Goal: Transaction & Acquisition: Purchase product/service

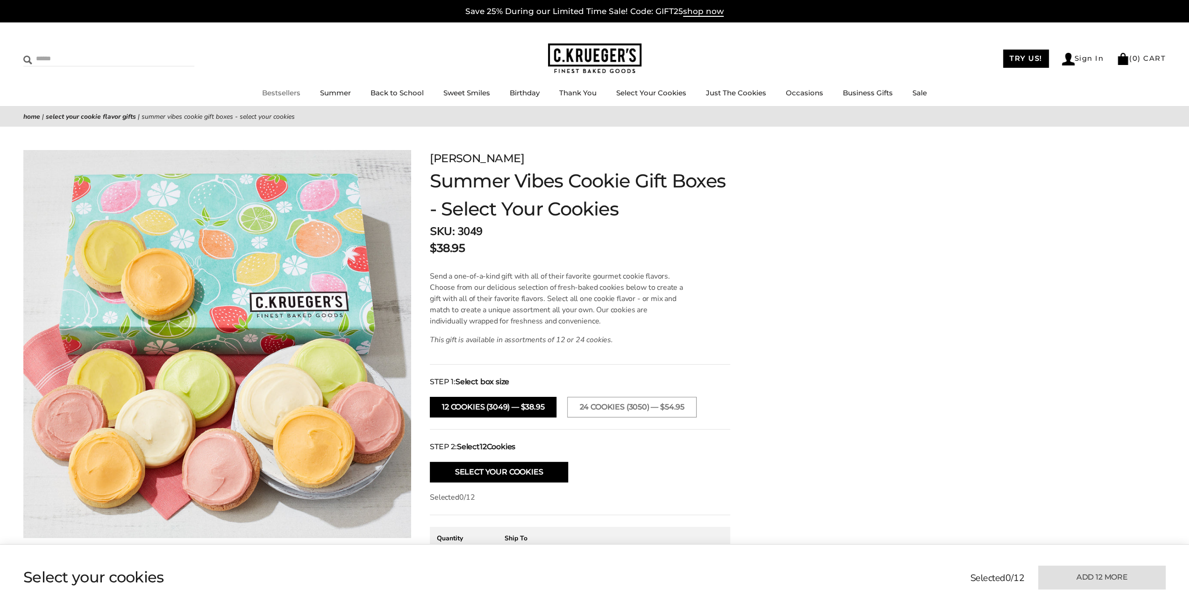
click at [91, 51] on input "Search" at bounding box center [78, 58] width 111 height 14
type input "***"
click at [169, 51] on input "******" at bounding box center [181, 57] width 25 height 13
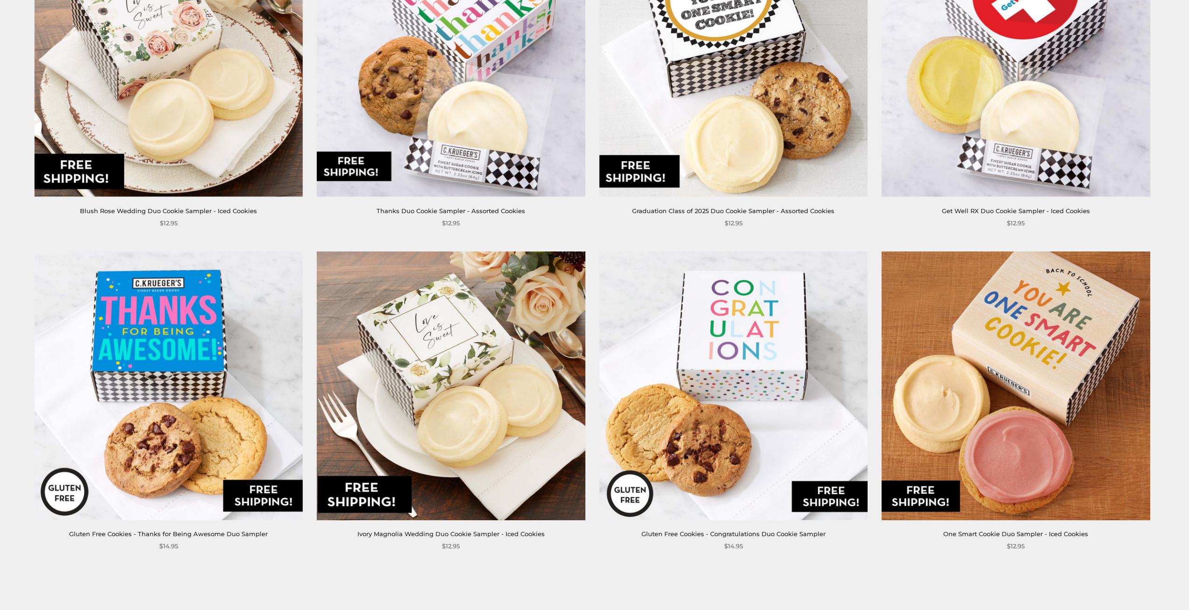
scroll to position [2757, 0]
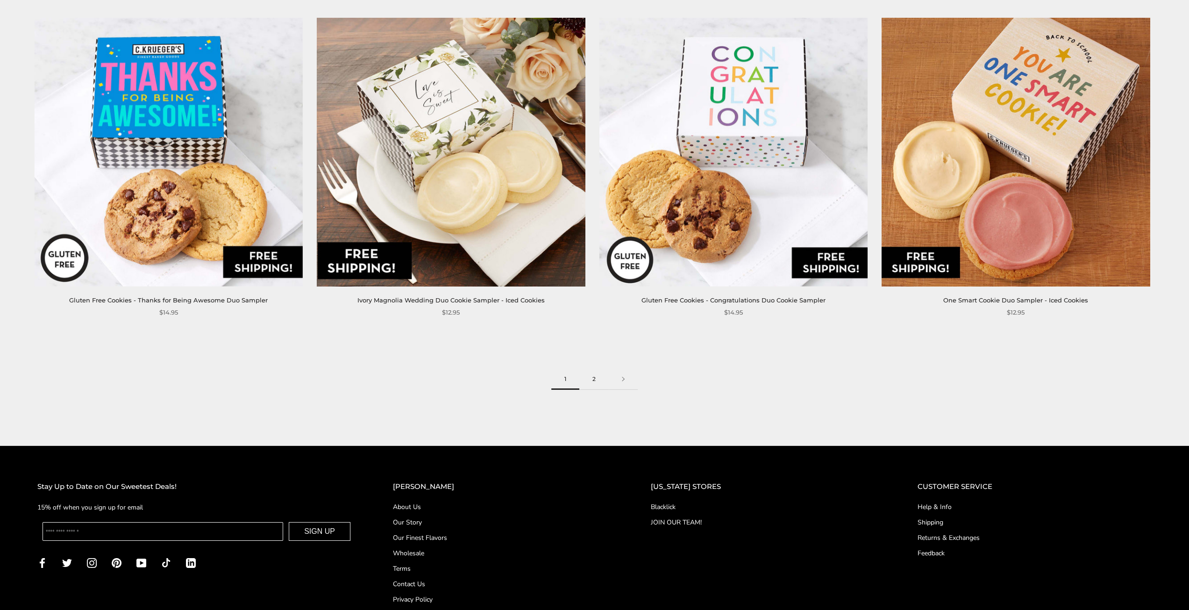
click at [595, 378] on link "2" at bounding box center [593, 379] width 29 height 21
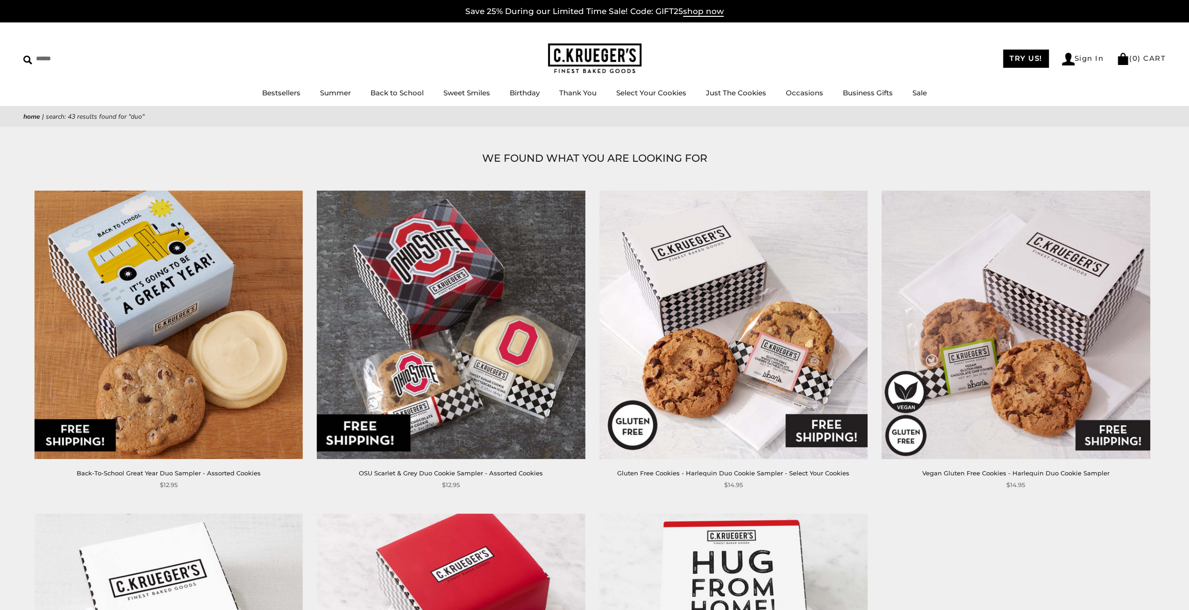
click at [187, 339] on img at bounding box center [169, 324] width 268 height 268
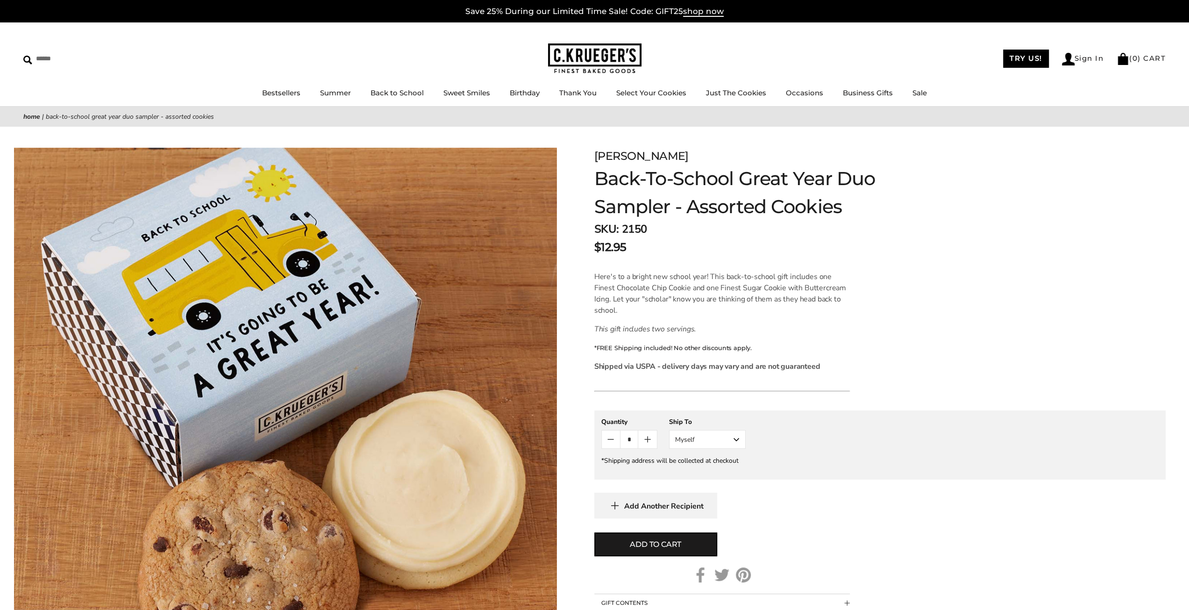
click at [737, 439] on button "Myself" at bounding box center [707, 439] width 77 height 19
click at [706, 473] on button "Other Recipient" at bounding box center [708, 473] width 76 height 17
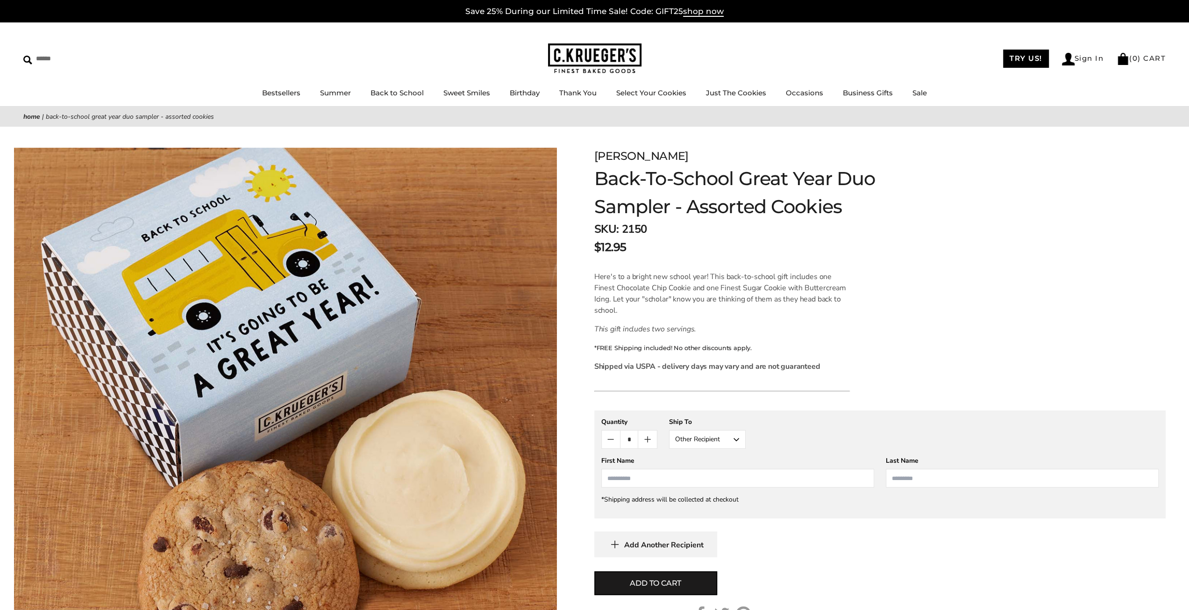
click at [661, 487] on gfm-form "**********" at bounding box center [879, 464] width 571 height 108
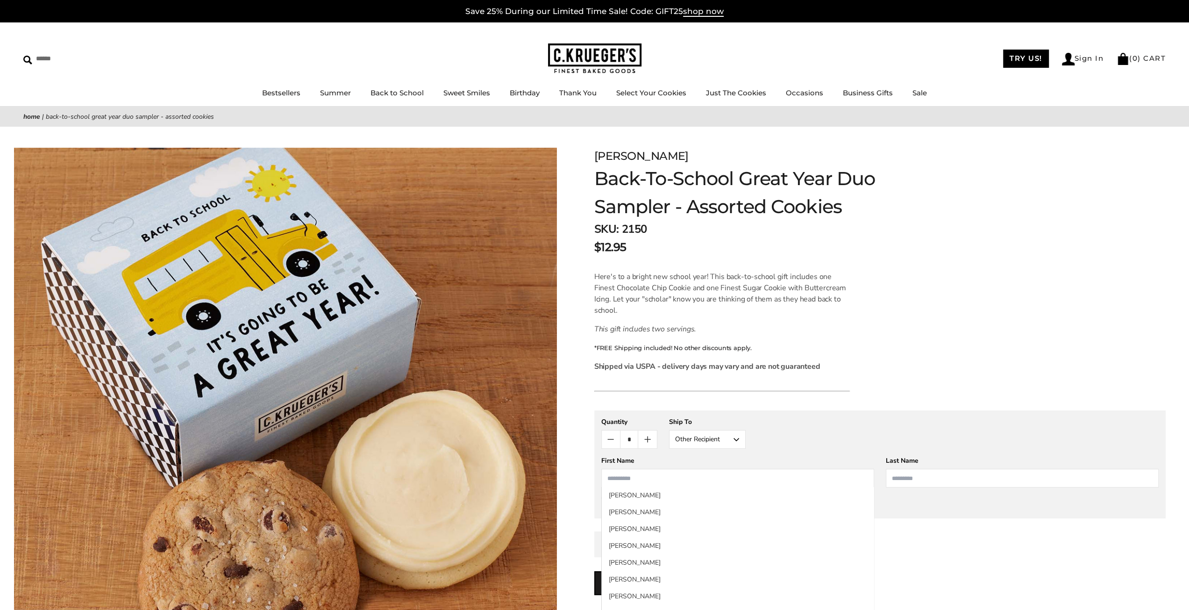
click at [662, 477] on input "First Name" at bounding box center [737, 478] width 273 height 19
type input "****"
click at [894, 478] on input "Last Name" at bounding box center [1022, 478] width 273 height 19
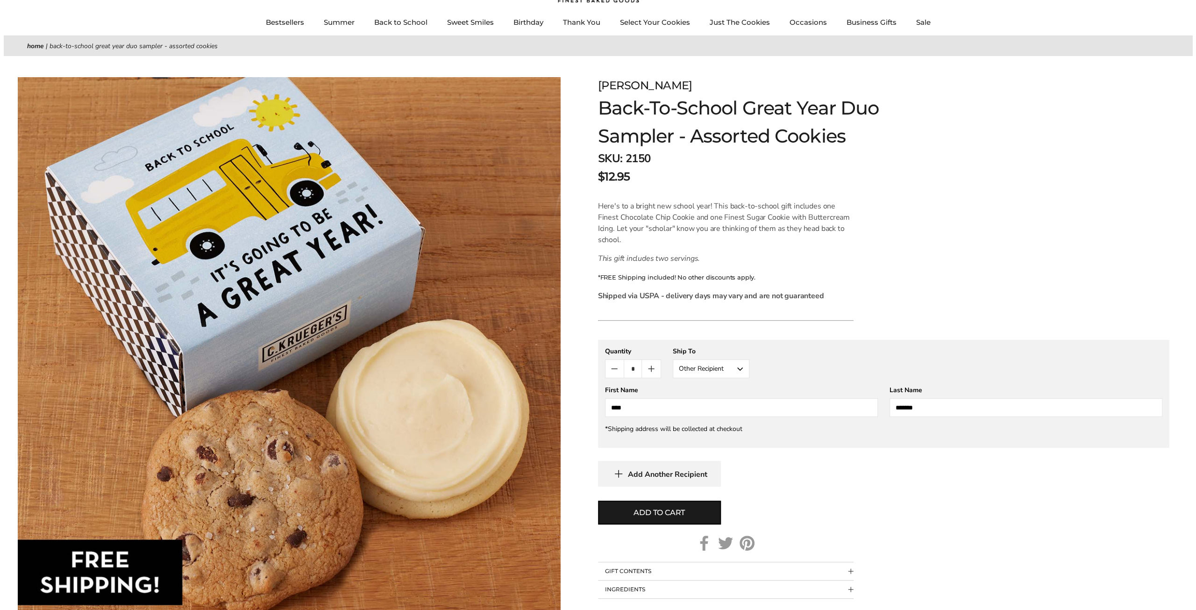
scroll to position [187, 0]
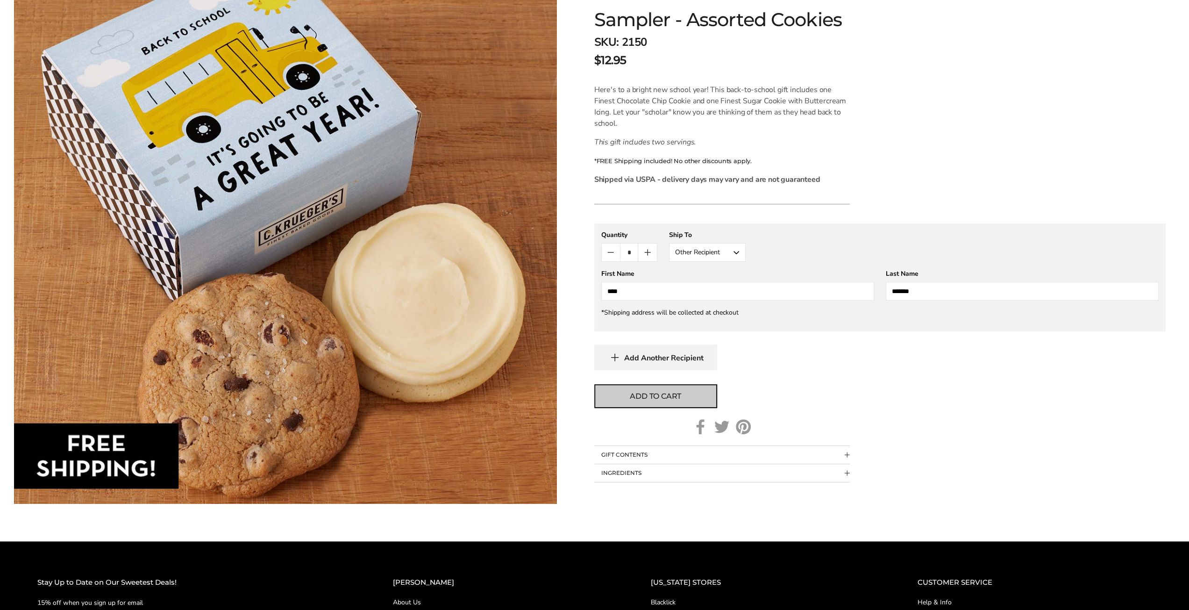
type input "*******"
click at [669, 394] on span "Add to cart" at bounding box center [655, 396] width 51 height 11
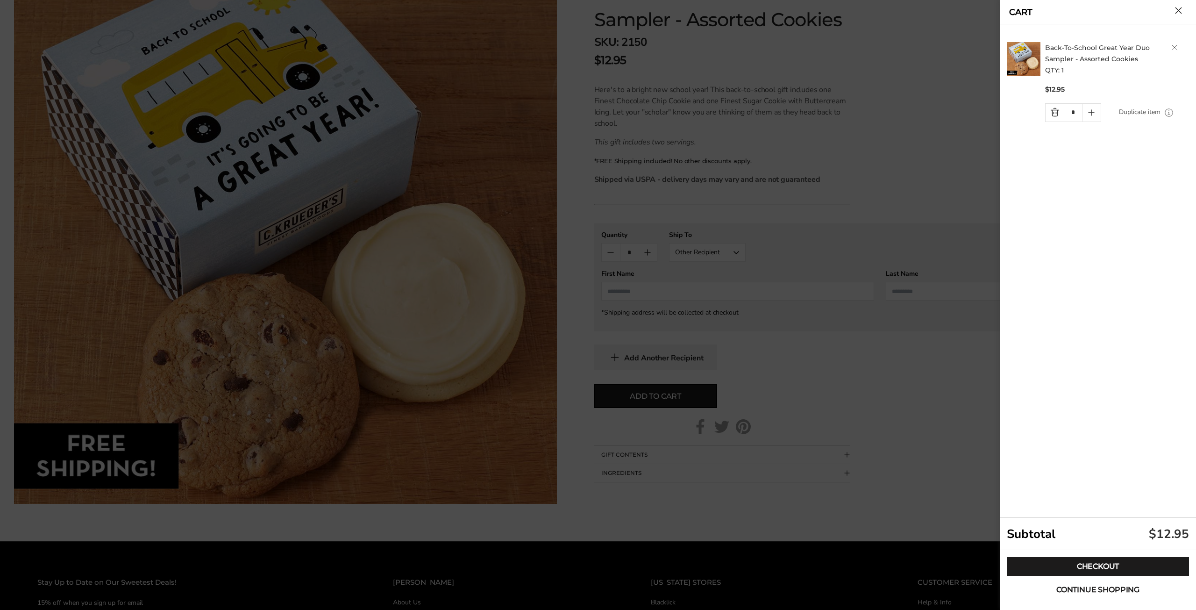
click at [1122, 592] on span "Continue shopping" at bounding box center [1097, 589] width 83 height 7
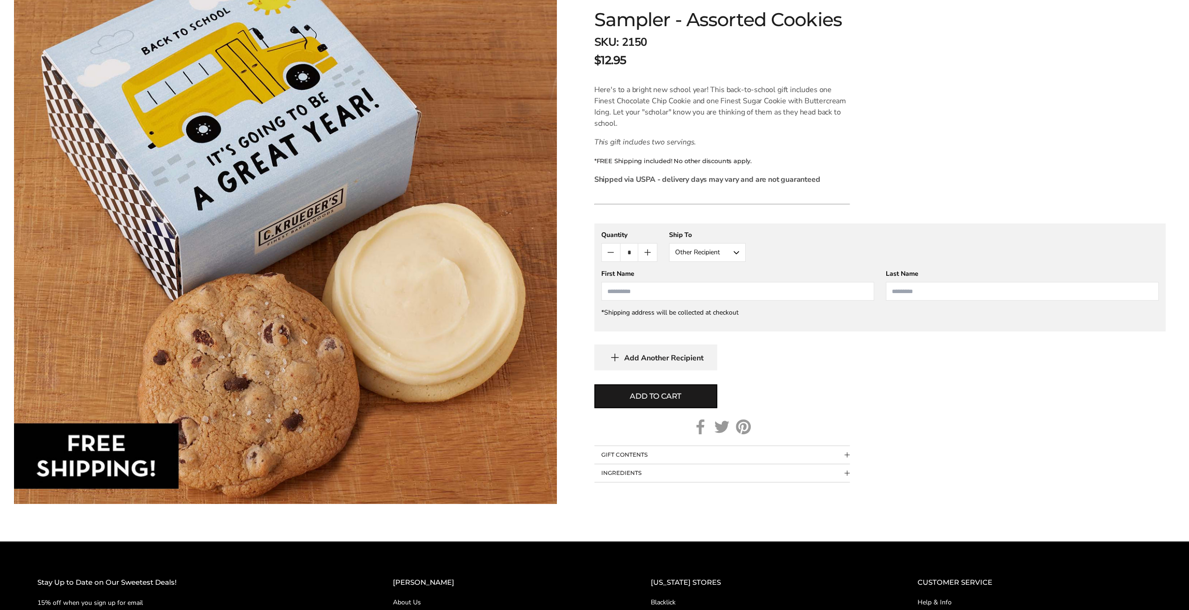
click at [742, 253] on button "Other Recipient" at bounding box center [707, 252] width 77 height 19
click at [712, 285] on button "Other Recipient" at bounding box center [708, 286] width 76 height 17
click at [640, 295] on input "First Name" at bounding box center [737, 291] width 273 height 19
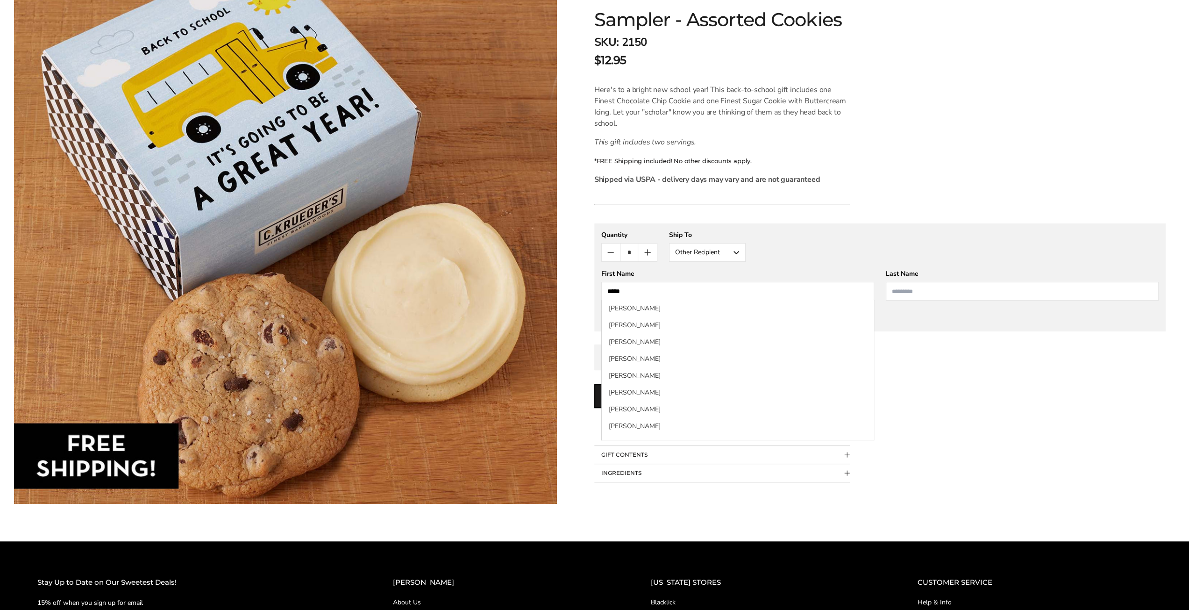
type input "*****"
click at [914, 293] on input "Last Name" at bounding box center [1022, 291] width 273 height 19
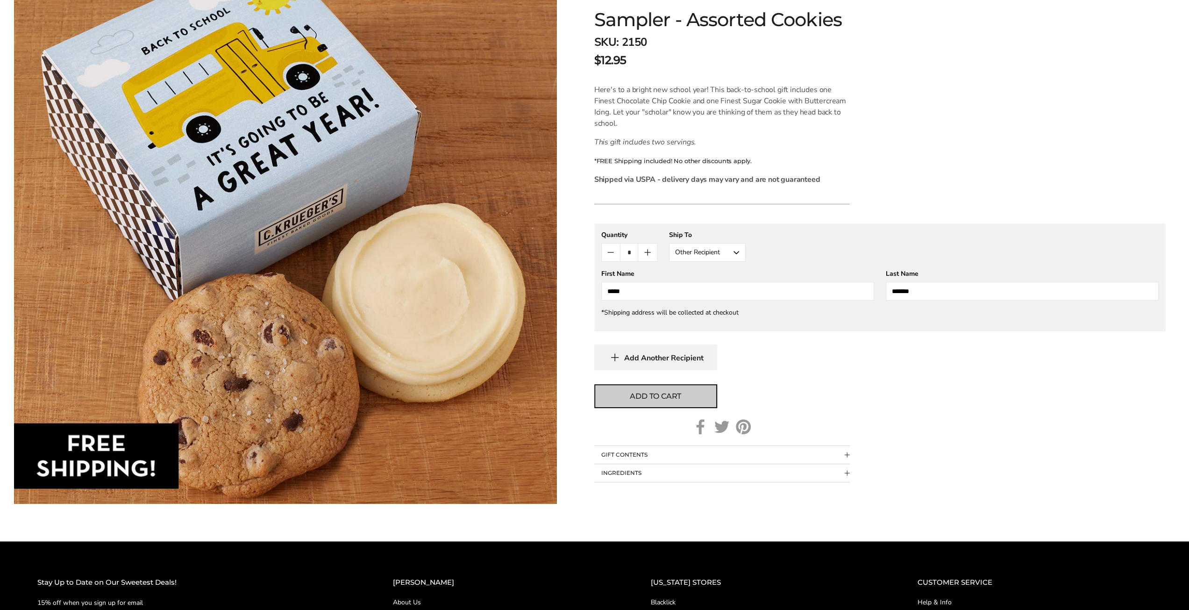
type input "*******"
click at [643, 392] on span "Add to cart" at bounding box center [655, 396] width 51 height 11
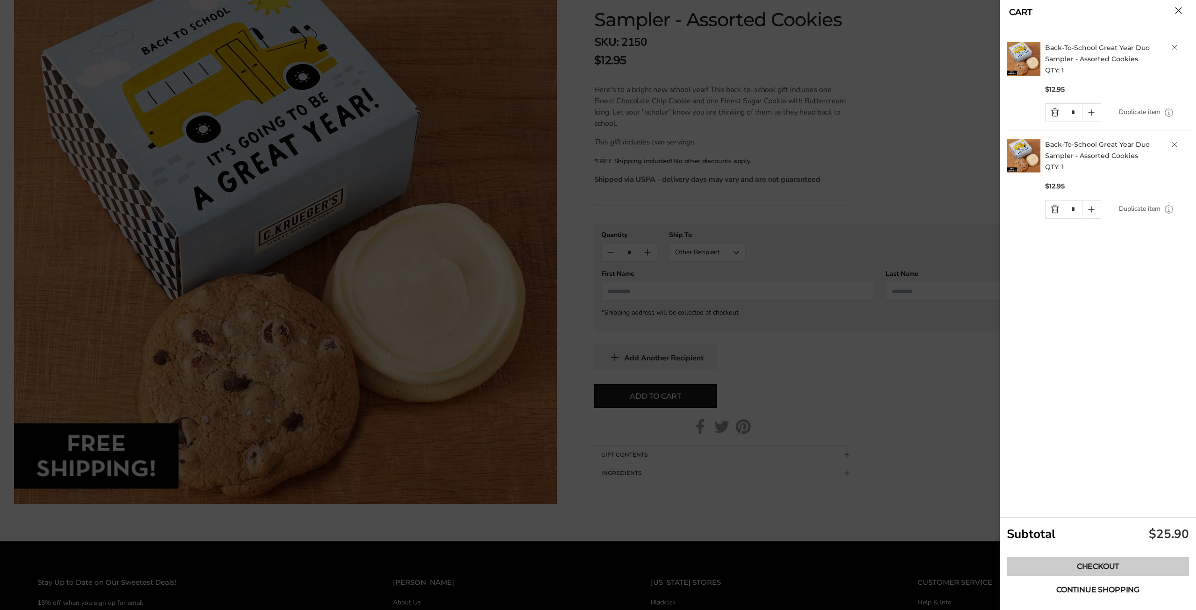
click at [1118, 569] on link "Checkout" at bounding box center [1098, 566] width 182 height 19
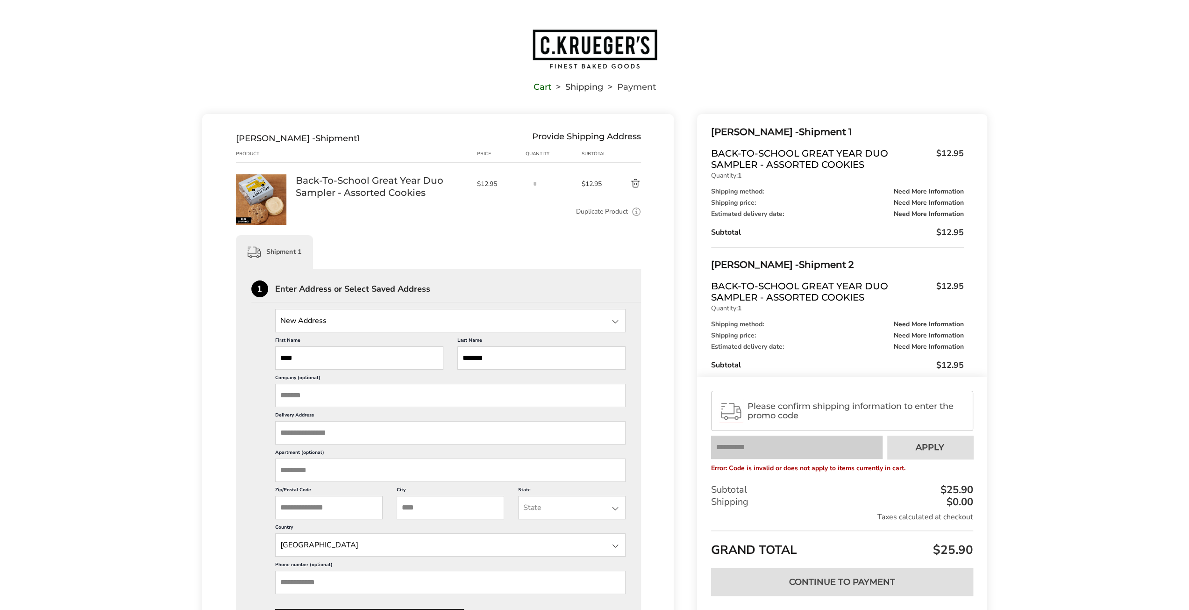
click at [292, 430] on input "Delivery Address" at bounding box center [450, 432] width 351 height 23
click at [344, 488] on div "[STREET_ADDRESS]" at bounding box center [450, 494] width 350 height 14
type input "**********"
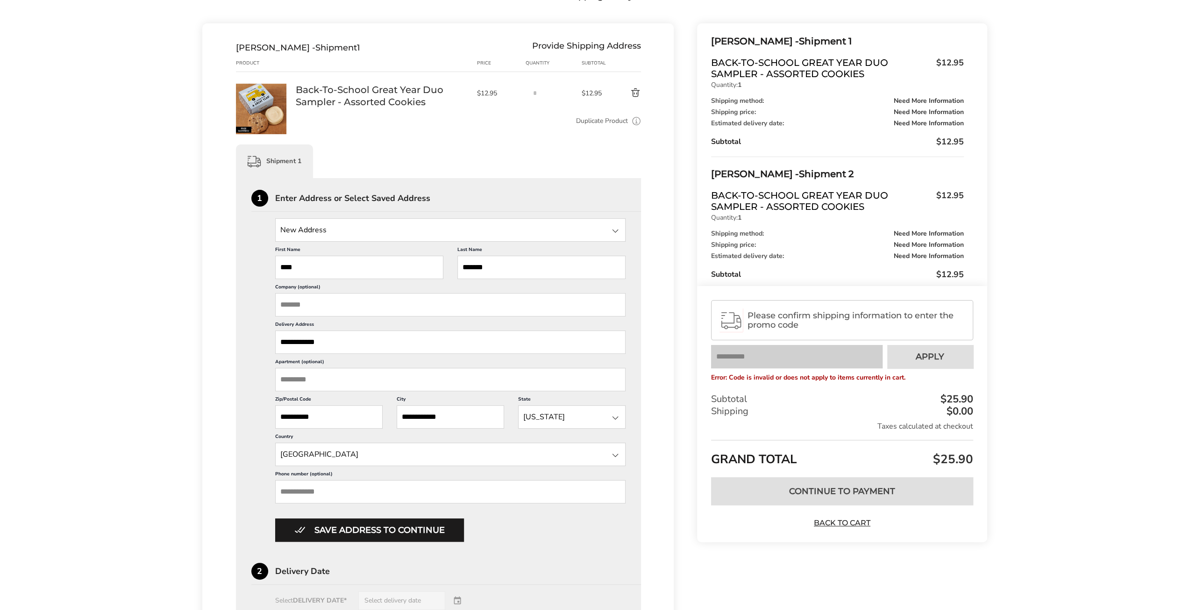
scroll to position [93, 0]
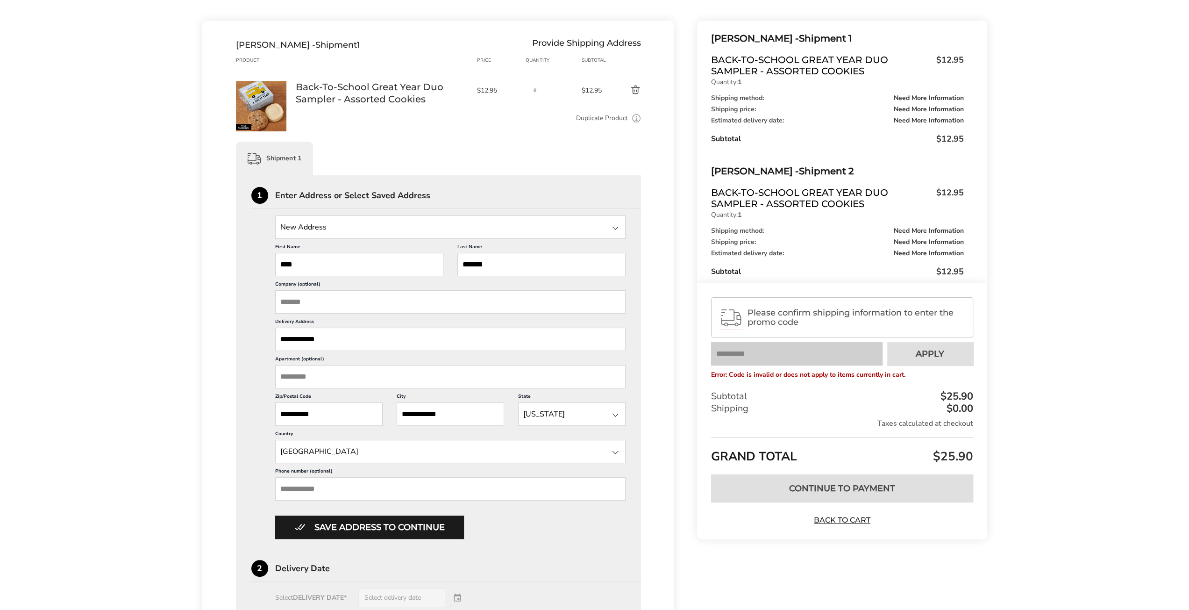
click at [310, 485] on input "Phone number (optional)" at bounding box center [450, 488] width 351 height 23
click at [309, 527] on button "Save address to continue" at bounding box center [369, 526] width 189 height 23
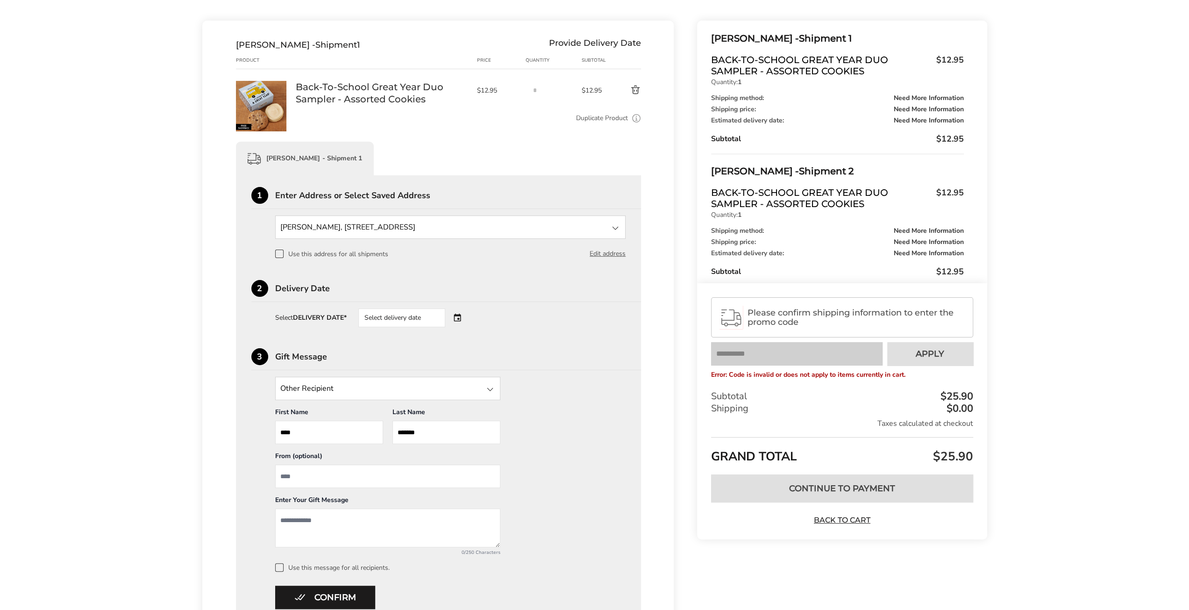
click at [383, 314] on div "Select delivery date" at bounding box center [401, 317] width 87 height 19
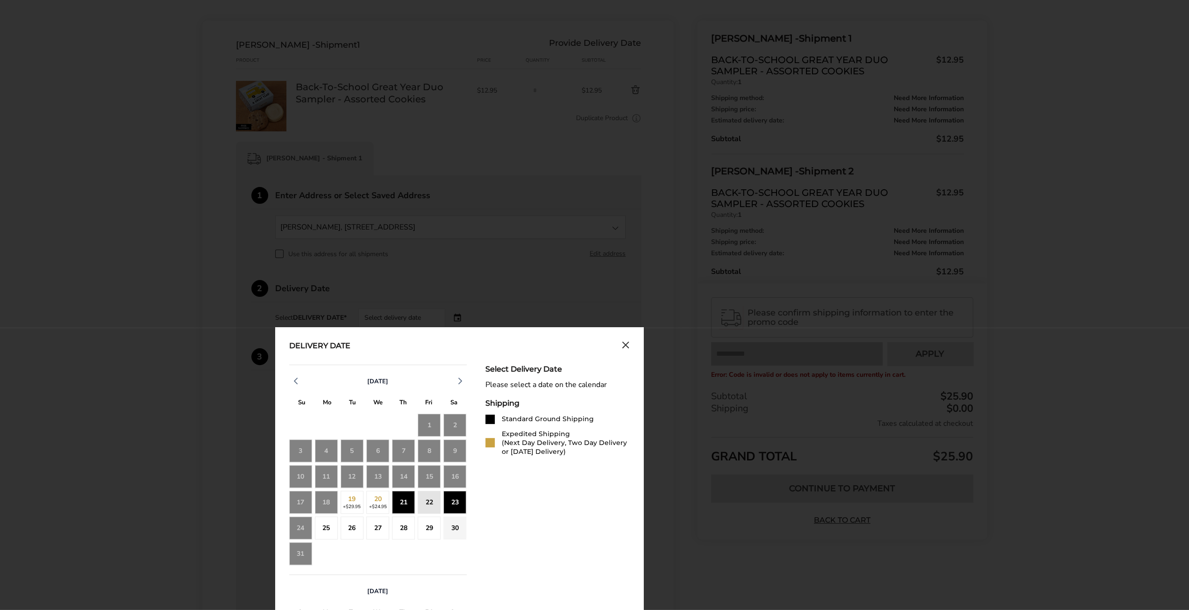
click at [407, 499] on div "21" at bounding box center [403, 502] width 23 height 23
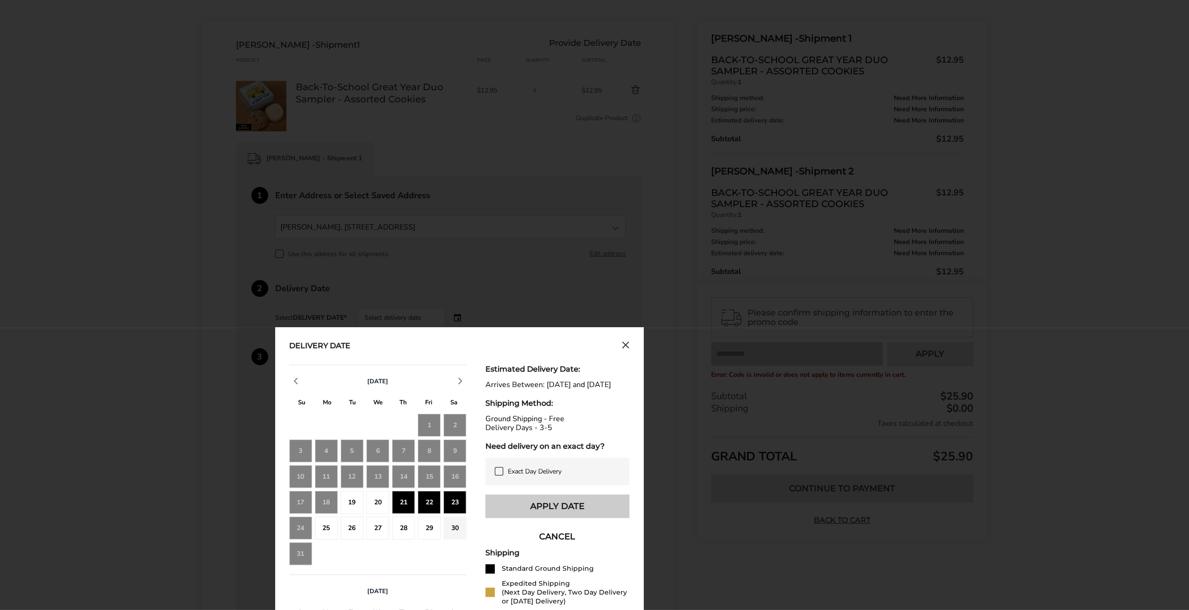
click at [515, 512] on button "Apply Date" at bounding box center [557, 505] width 144 height 23
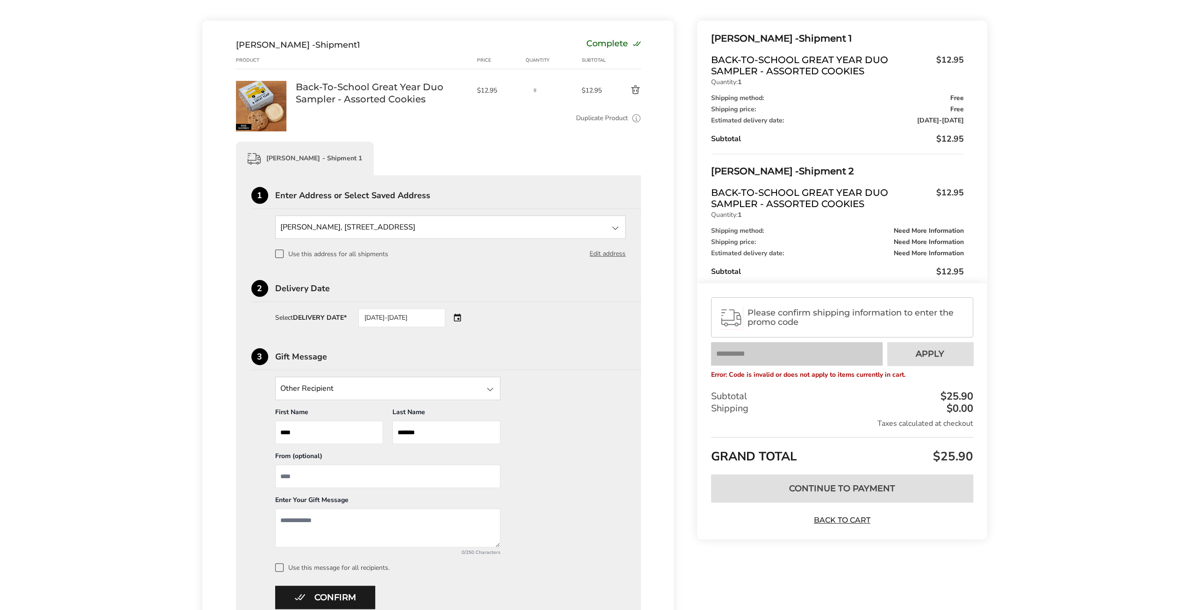
click at [291, 520] on textarea "Add a message" at bounding box center [387, 527] width 225 height 39
type textarea "**********"
click at [307, 471] on input "From" at bounding box center [387, 475] width 225 height 23
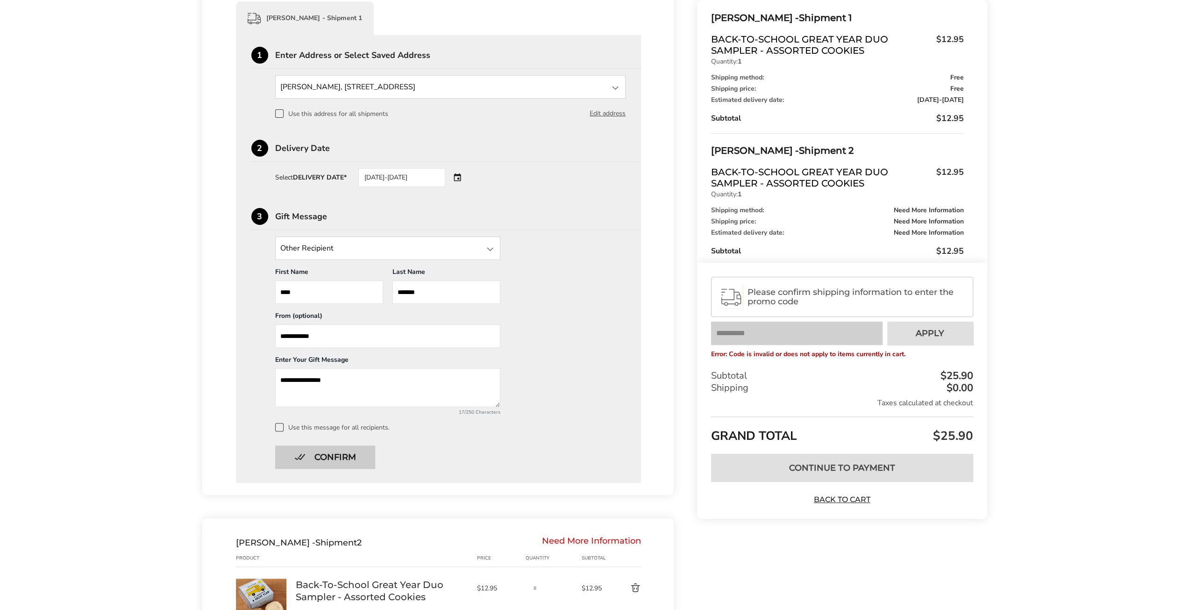
type input "**********"
click at [328, 454] on button "Confirm" at bounding box center [325, 456] width 100 height 23
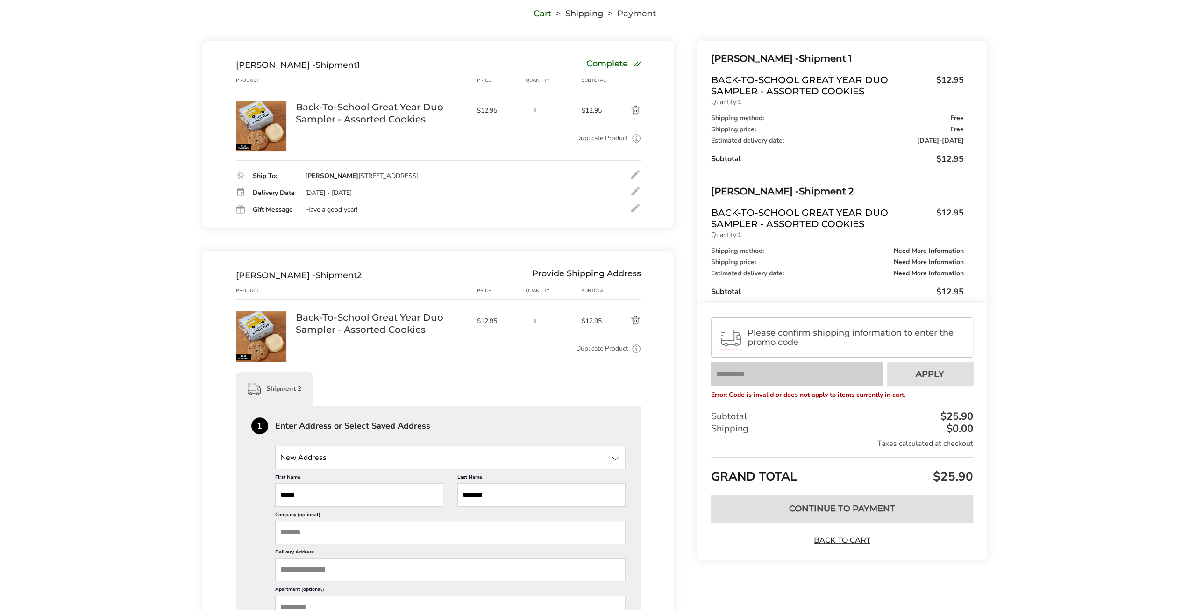
scroll to position [260, 0]
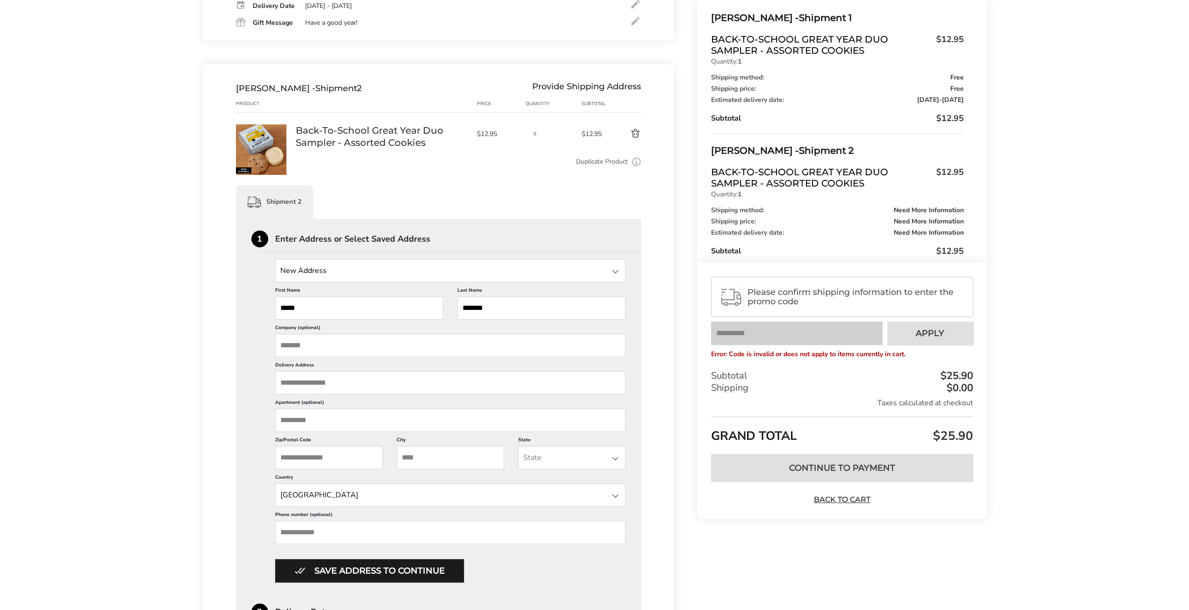
click at [310, 384] on input "Delivery Address" at bounding box center [450, 382] width 351 height 23
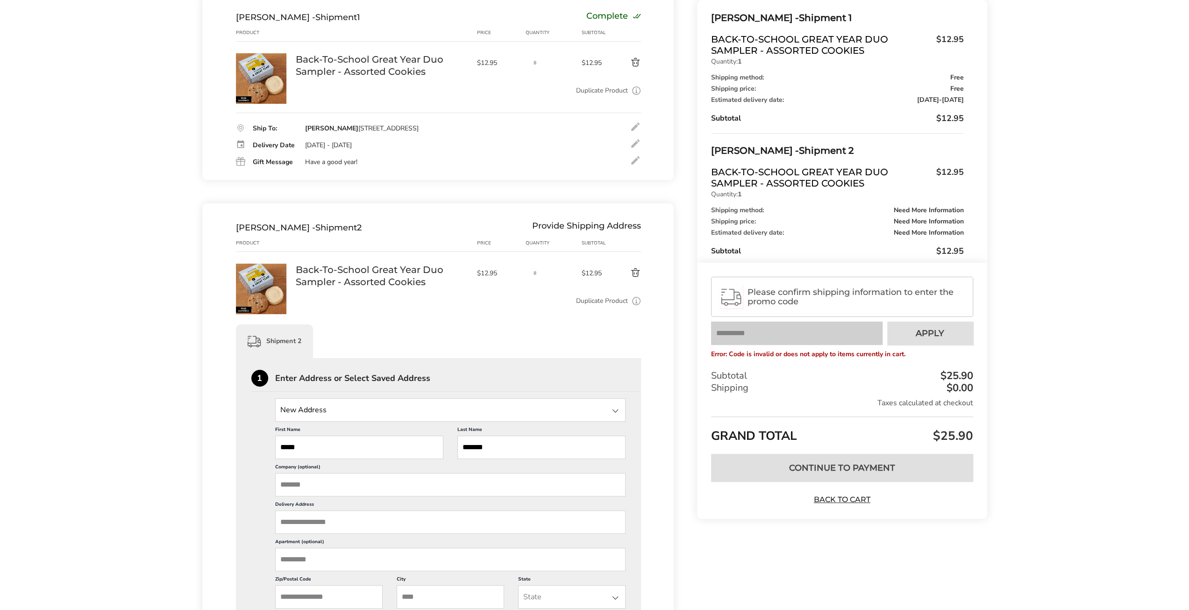
scroll to position [73, 0]
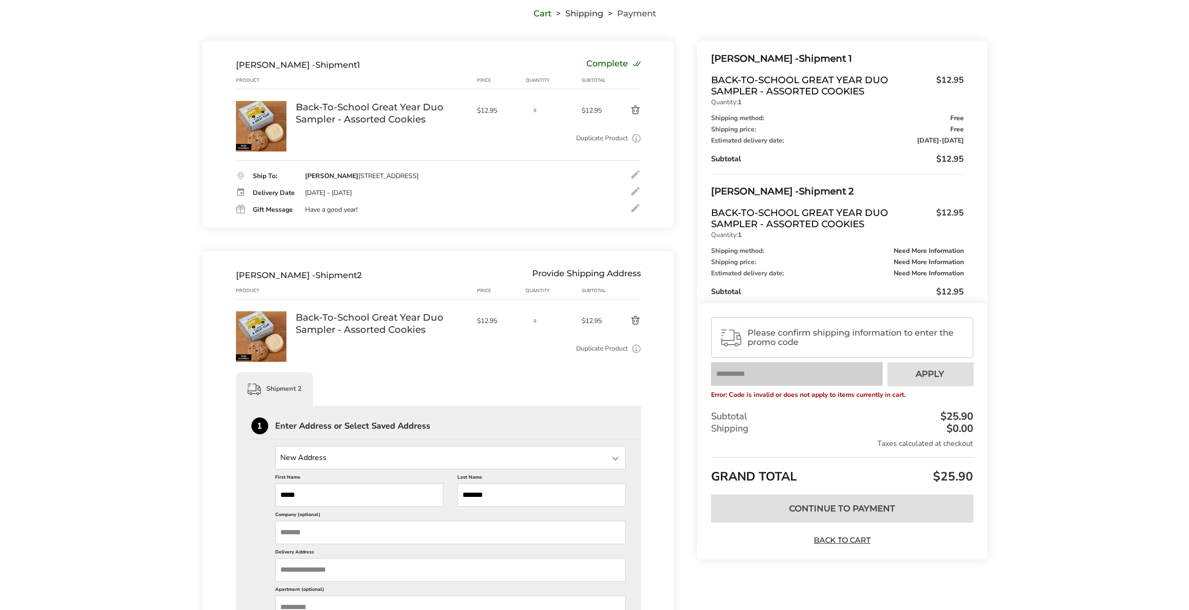
click at [634, 173] on div at bounding box center [635, 174] width 11 height 11
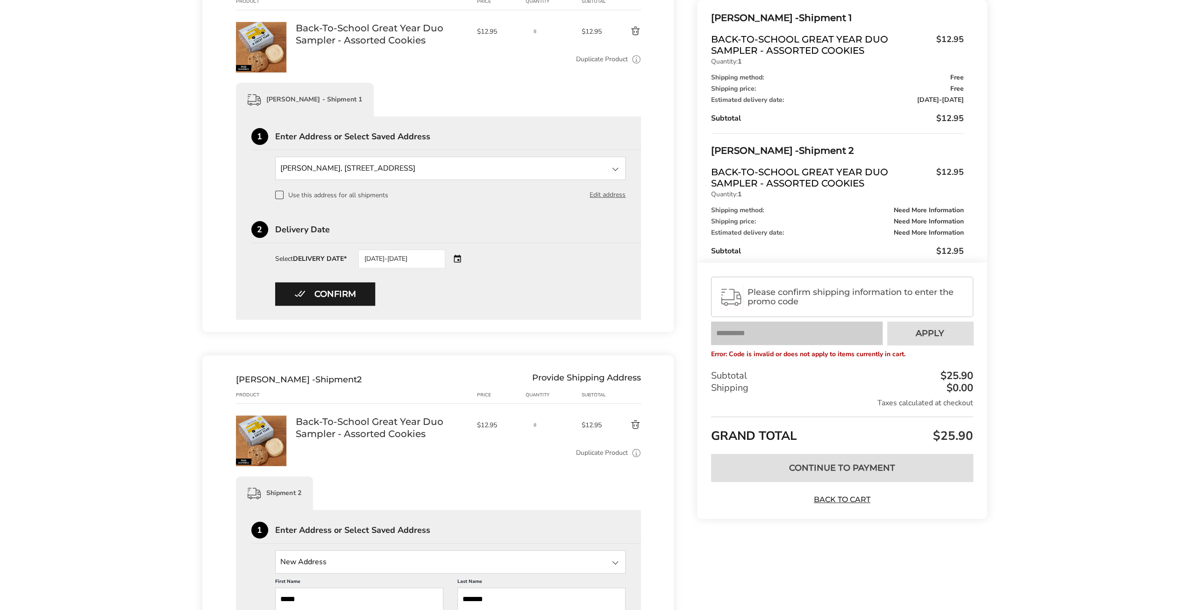
scroll to position [214, 0]
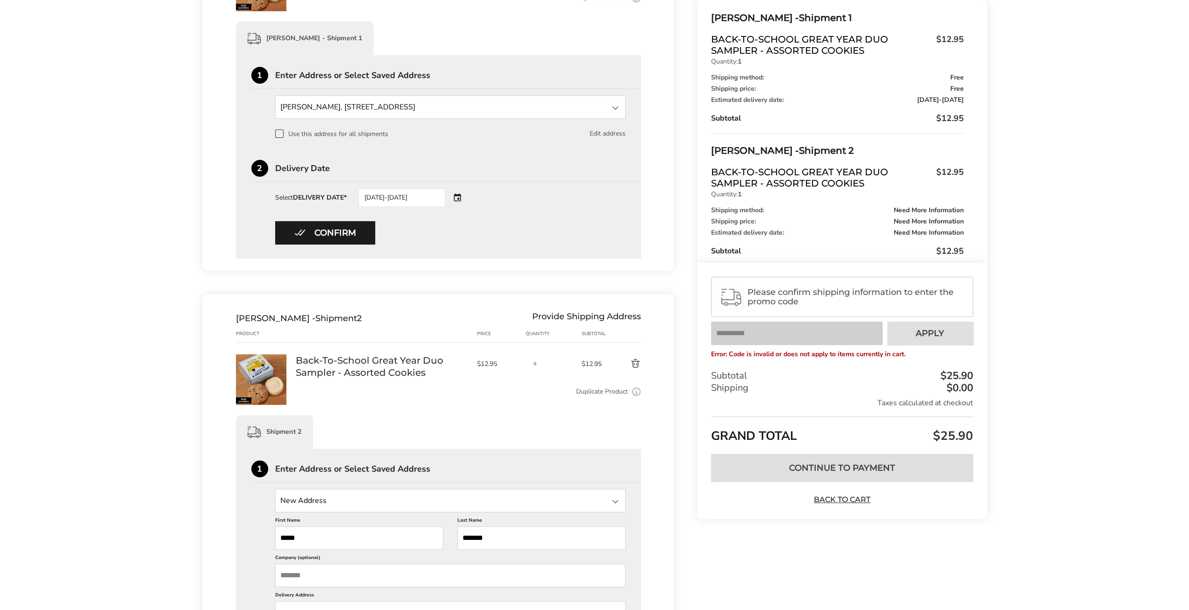
click at [612, 134] on button "Edit address" at bounding box center [608, 133] width 36 height 10
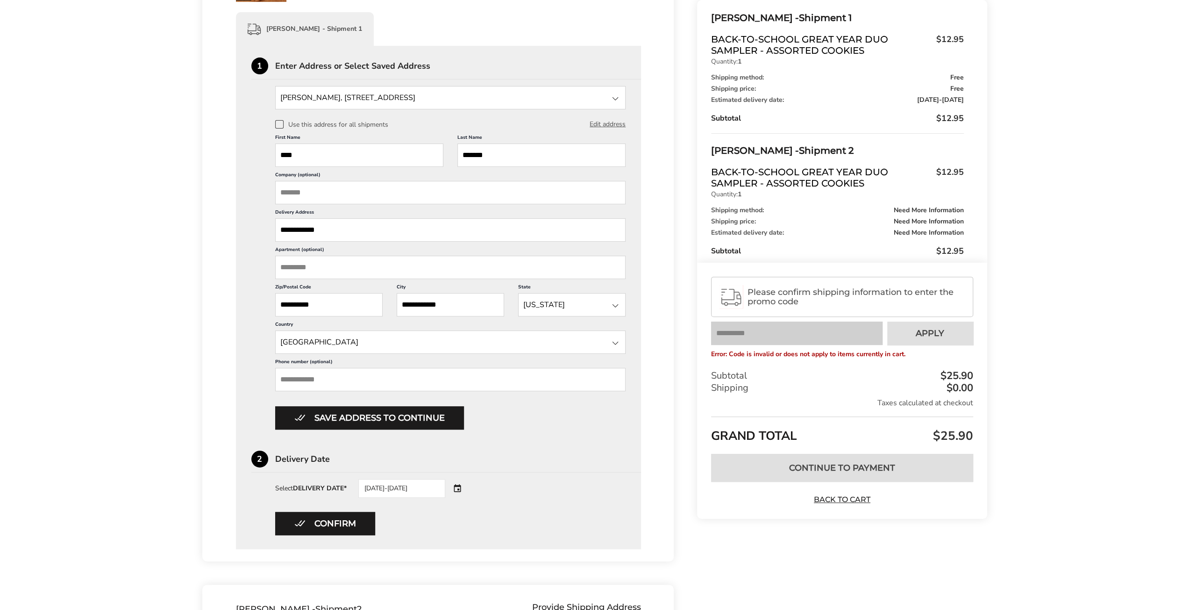
scroll to position [73, 0]
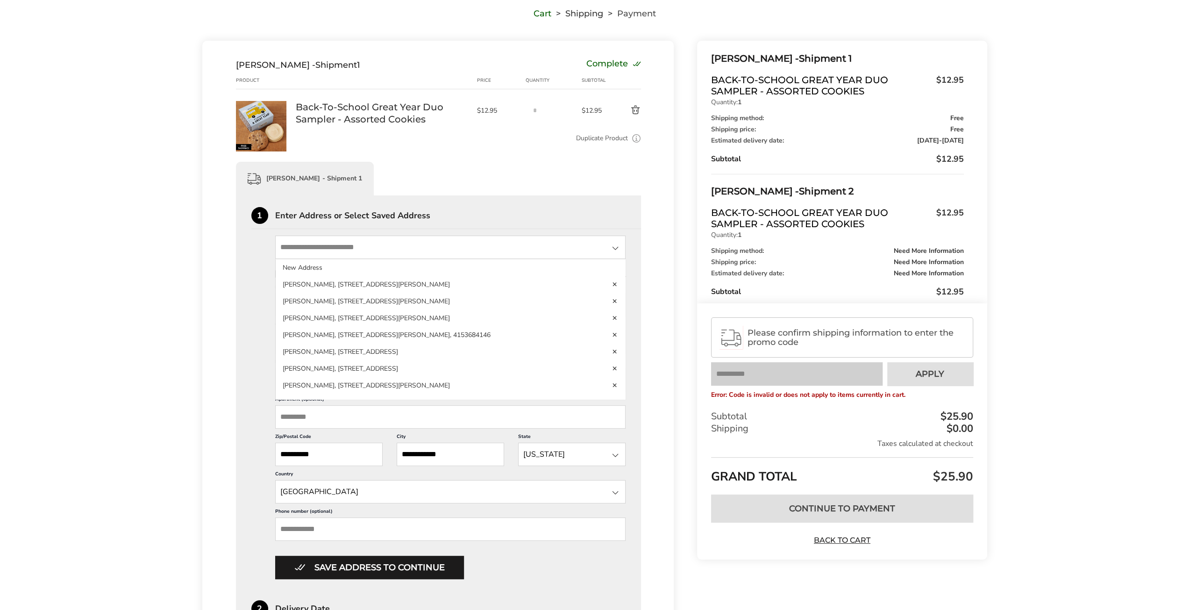
drag, startPoint x: 416, startPoint y: 247, endPoint x: 339, endPoint y: 247, distance: 77.1
click at [339, 247] on input "State" at bounding box center [450, 246] width 351 height 23
click at [463, 170] on div "[PERSON_NAME] - Shipment 1" at bounding box center [439, 179] width 406 height 34
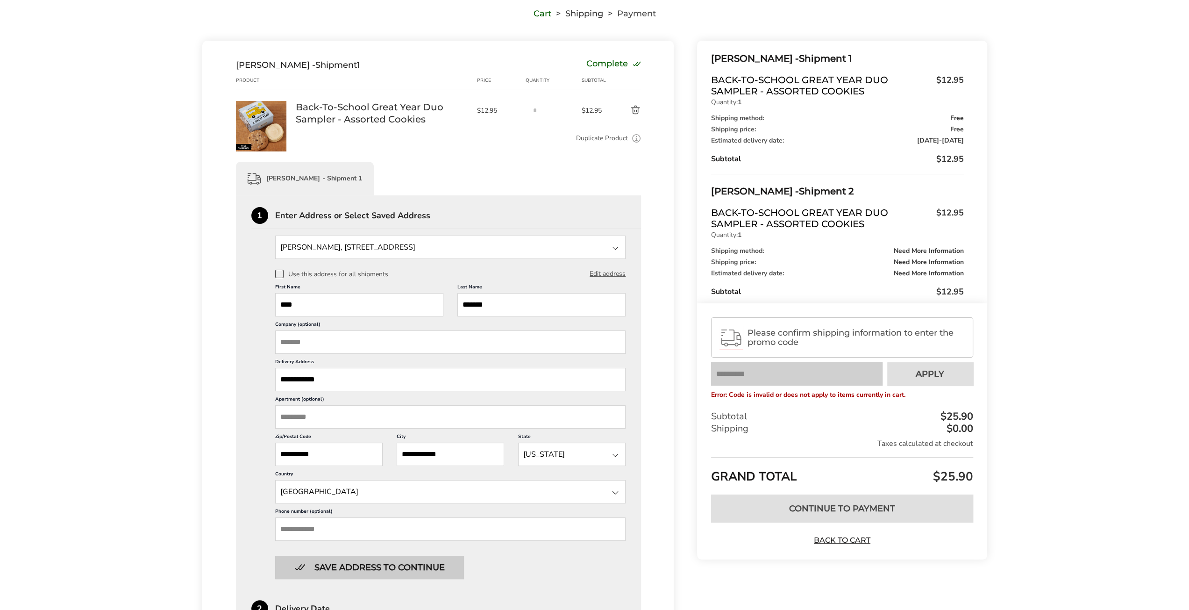
click at [382, 568] on button "Save address to continue" at bounding box center [369, 567] width 189 height 23
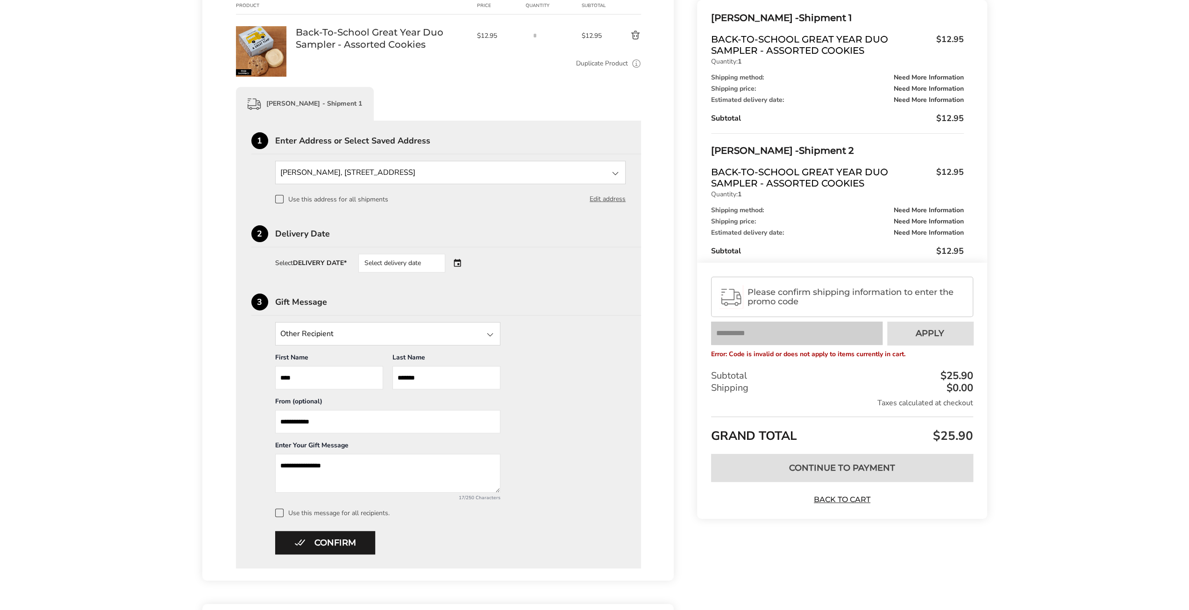
scroll to position [214, 0]
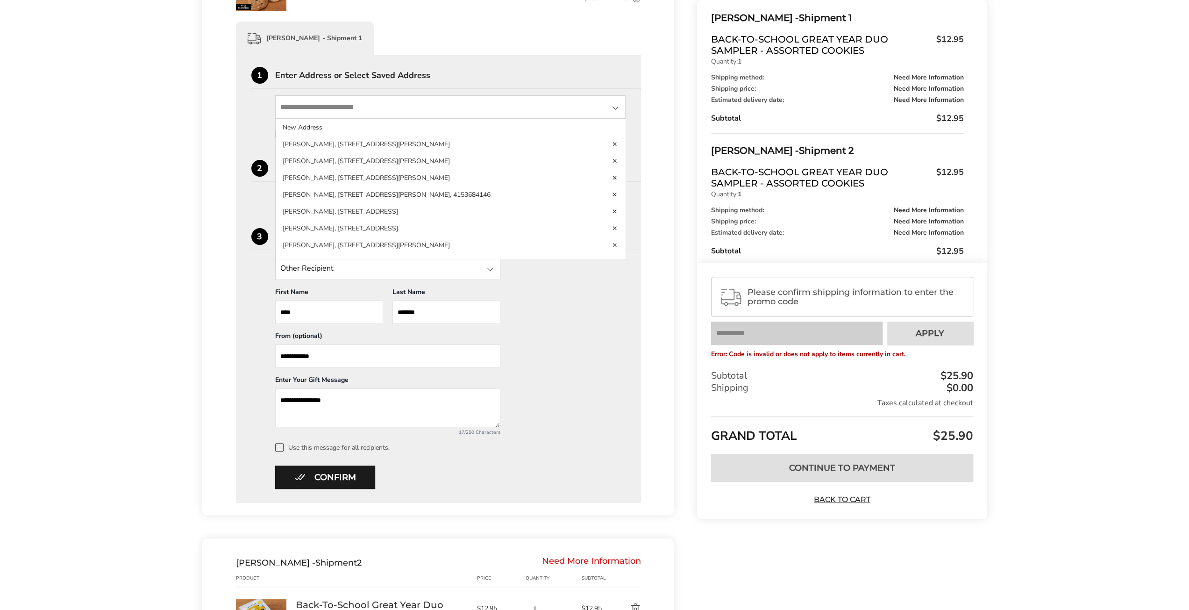
drag, startPoint x: 417, startPoint y: 107, endPoint x: 383, endPoint y: 105, distance: 33.7
click at [383, 105] on input "State" at bounding box center [450, 106] width 351 height 23
click at [514, 54] on div "[PERSON_NAME] - Shipment 1" at bounding box center [439, 38] width 406 height 34
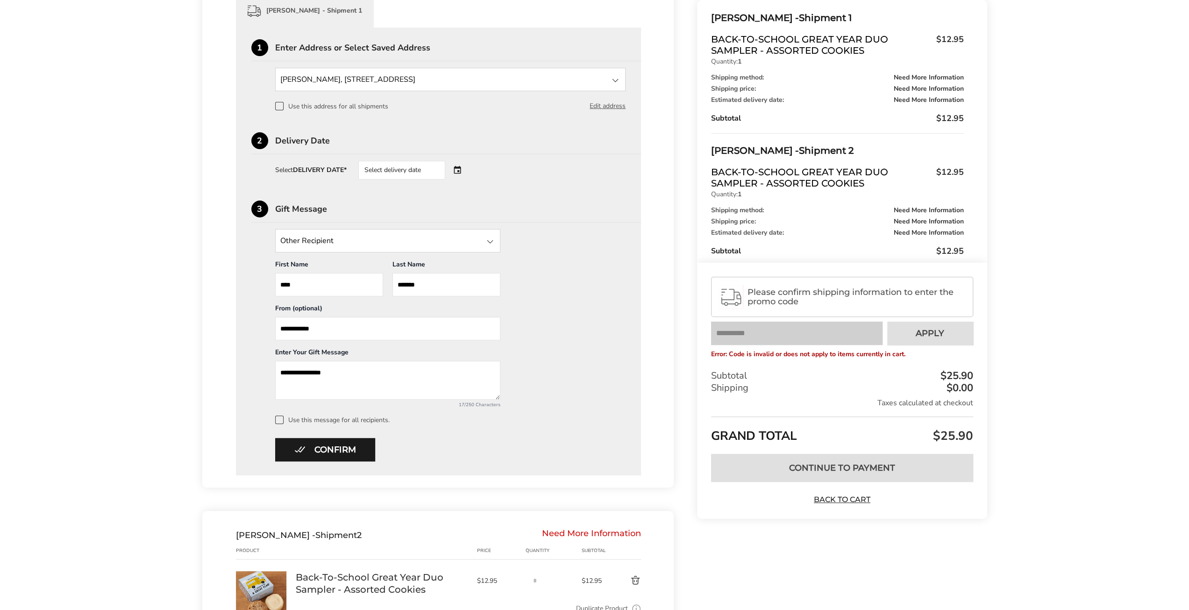
scroll to position [260, 0]
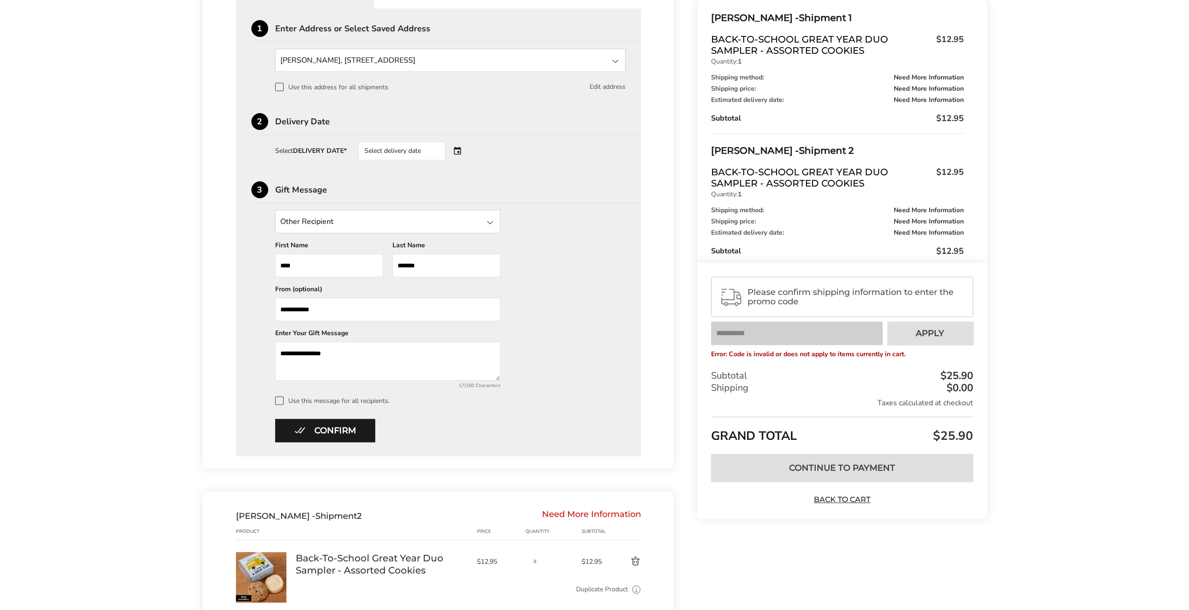
click at [608, 88] on button "Edit address" at bounding box center [608, 87] width 36 height 10
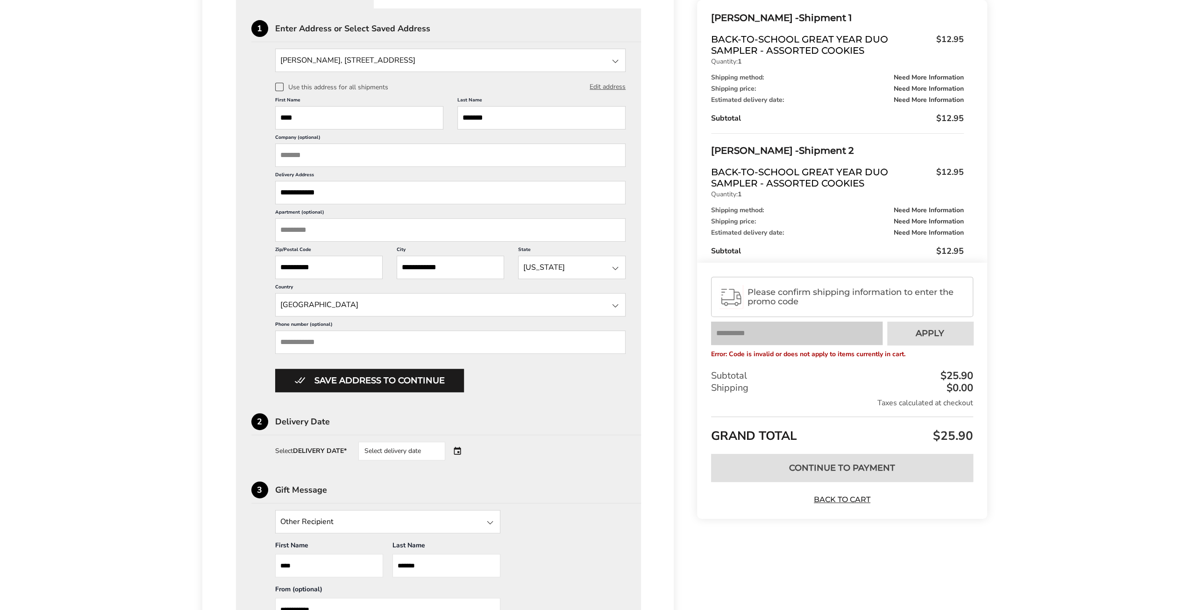
scroll to position [0, 0]
drag, startPoint x: 343, startPoint y: 192, endPoint x: 269, endPoint y: 195, distance: 73.9
click at [269, 195] on div "[PERSON_NAME], [STREET_ADDRESS][GEOGRAPHIC_DATA]-8657, [GEOGRAPHIC_DATA] New Ad…" at bounding box center [438, 220] width 375 height 343
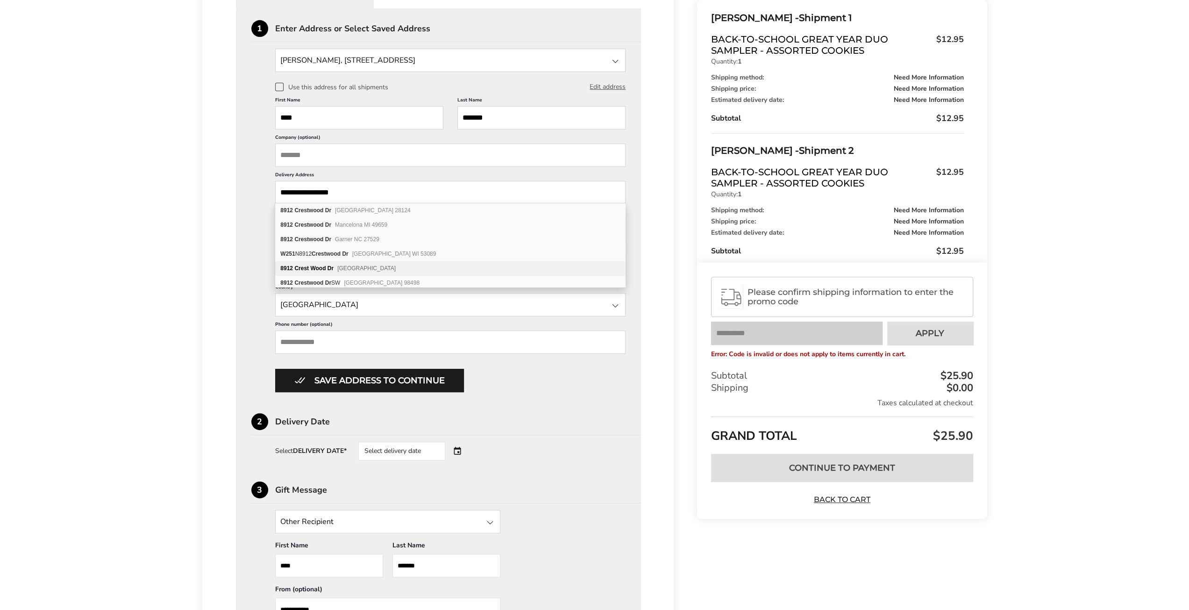
click at [411, 266] on div "[STREET_ADDRESS]" at bounding box center [450, 268] width 350 height 14
type input "**********"
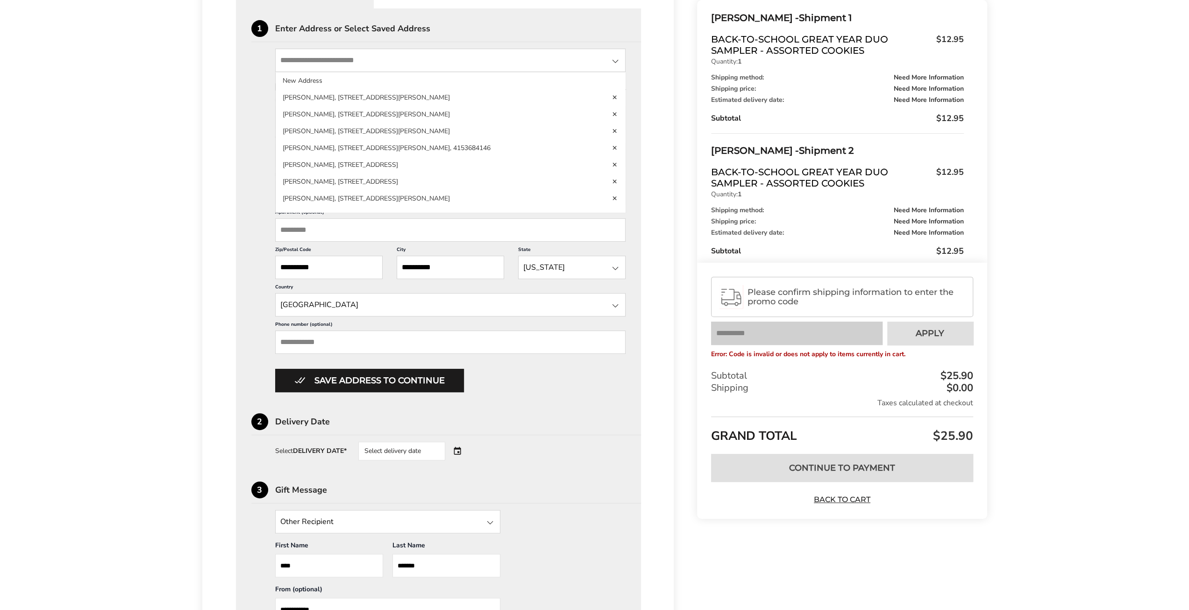
drag, startPoint x: 532, startPoint y: 57, endPoint x: 522, endPoint y: 58, distance: 9.4
click at [522, 58] on input "State" at bounding box center [450, 60] width 351 height 23
click at [512, 34] on div "1 Enter Address or Select Saved Address" at bounding box center [446, 31] width 390 height 22
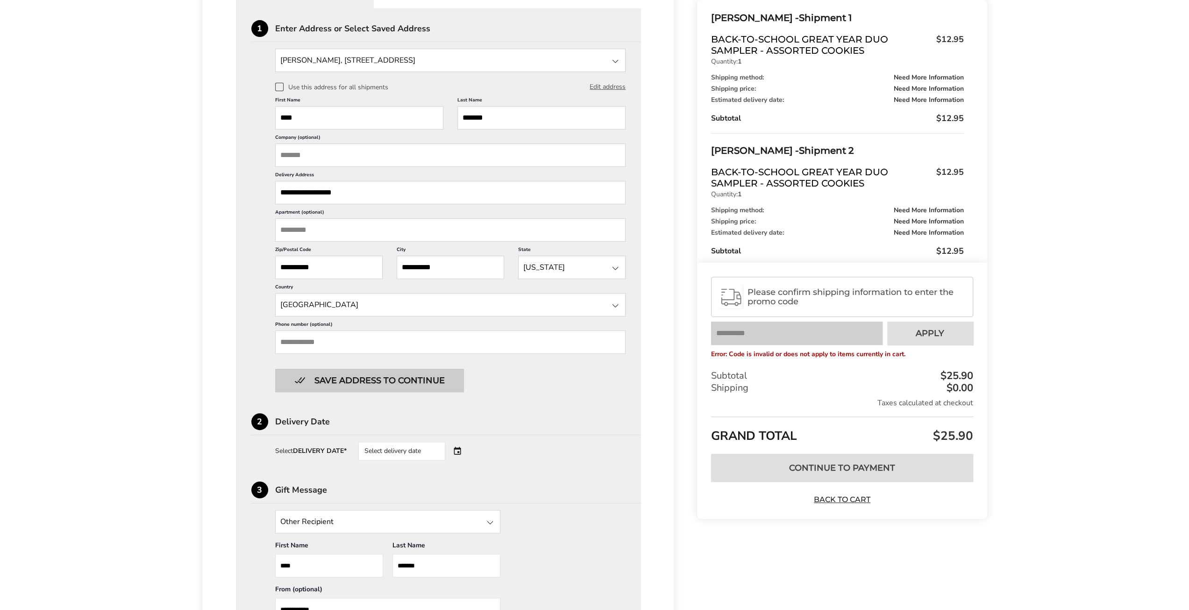
click at [381, 379] on button "Save address to continue" at bounding box center [369, 380] width 189 height 23
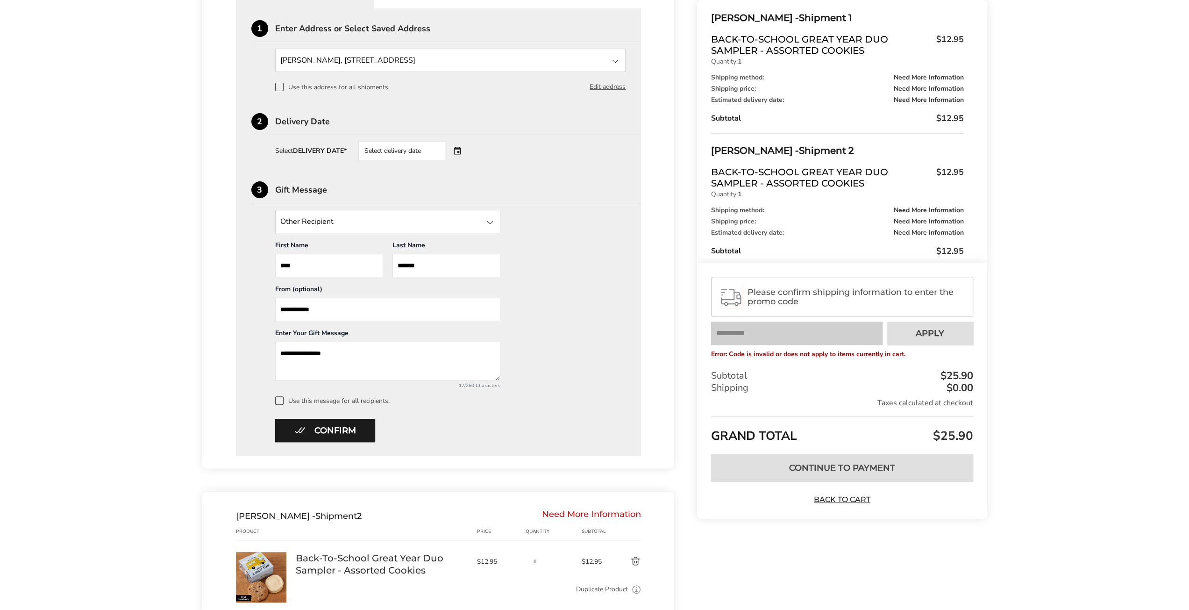
click at [406, 142] on div "Select delivery date" at bounding box center [401, 151] width 87 height 19
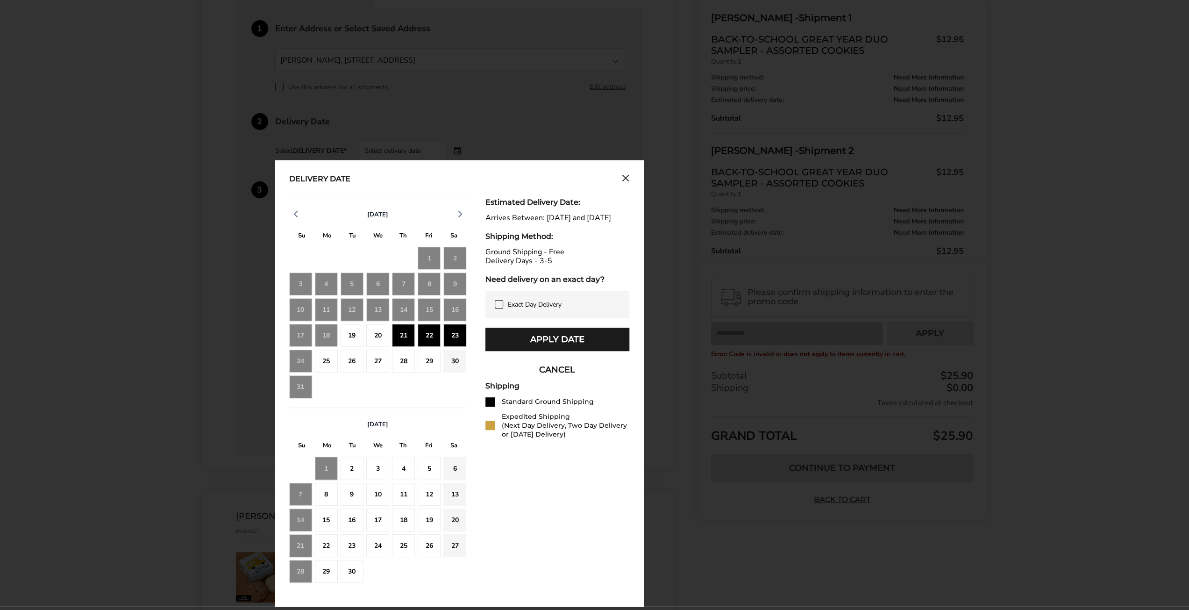
click at [372, 335] on div "20" at bounding box center [377, 335] width 23 height 23
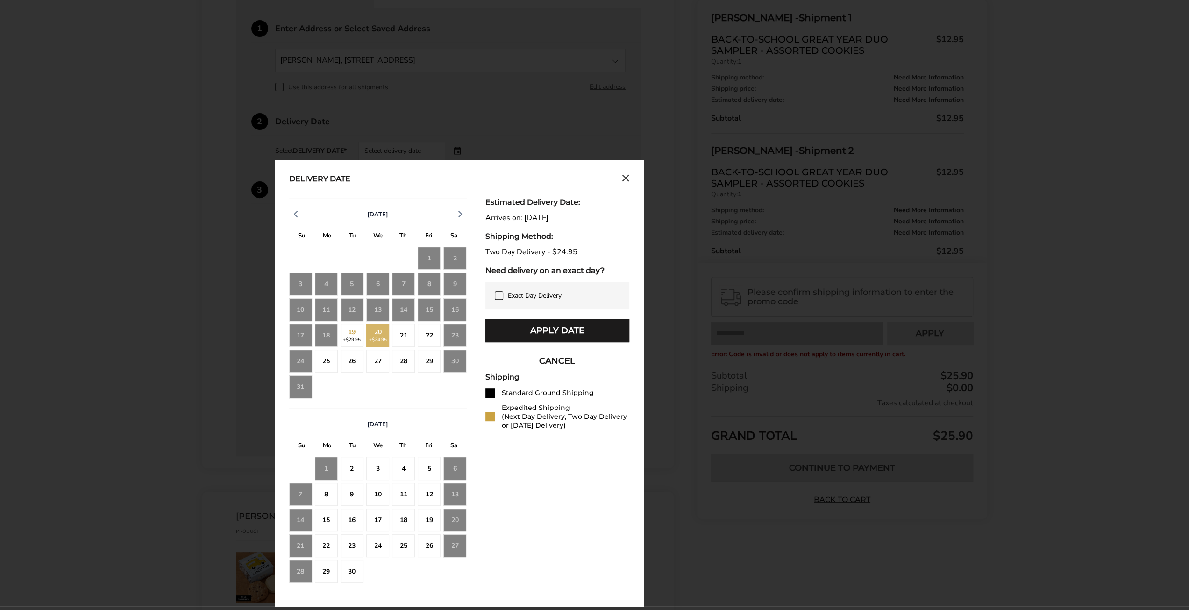
click at [408, 333] on div "21" at bounding box center [403, 335] width 23 height 23
click at [497, 292] on icon at bounding box center [498, 295] width 7 height 7
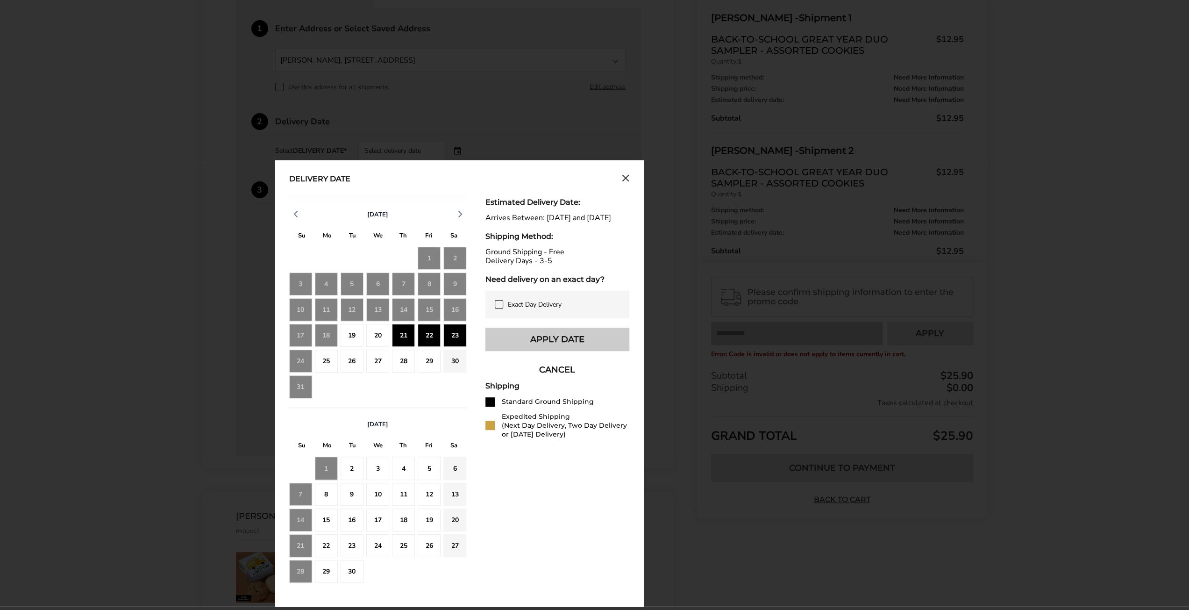
click at [560, 349] on button "Apply Date" at bounding box center [557, 339] width 144 height 23
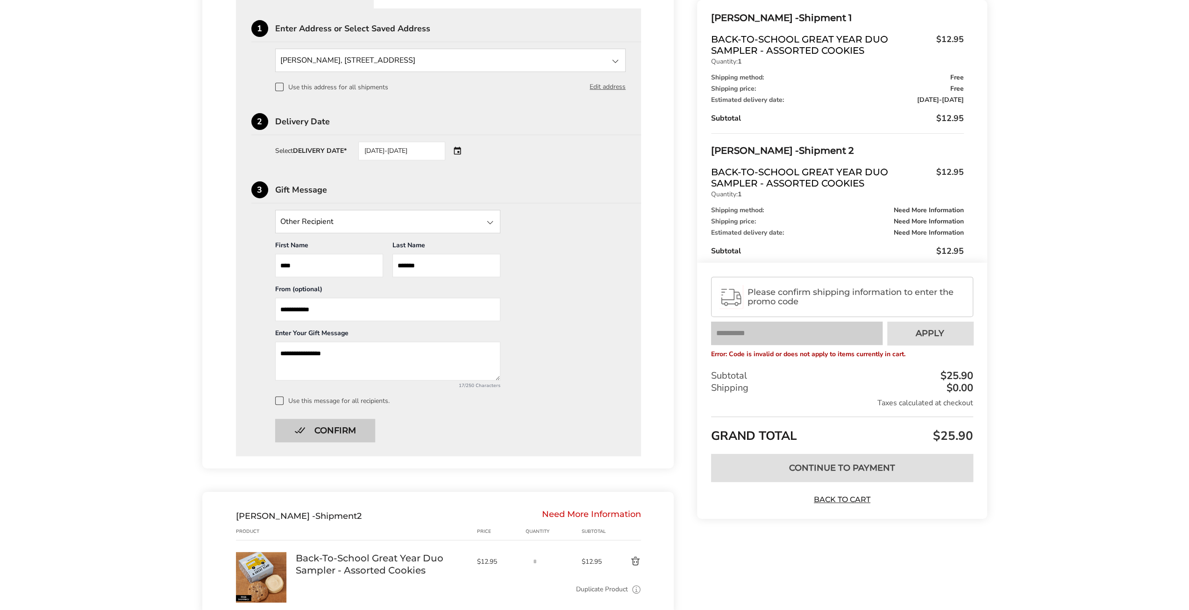
click at [318, 428] on button "Confirm" at bounding box center [325, 430] width 100 height 23
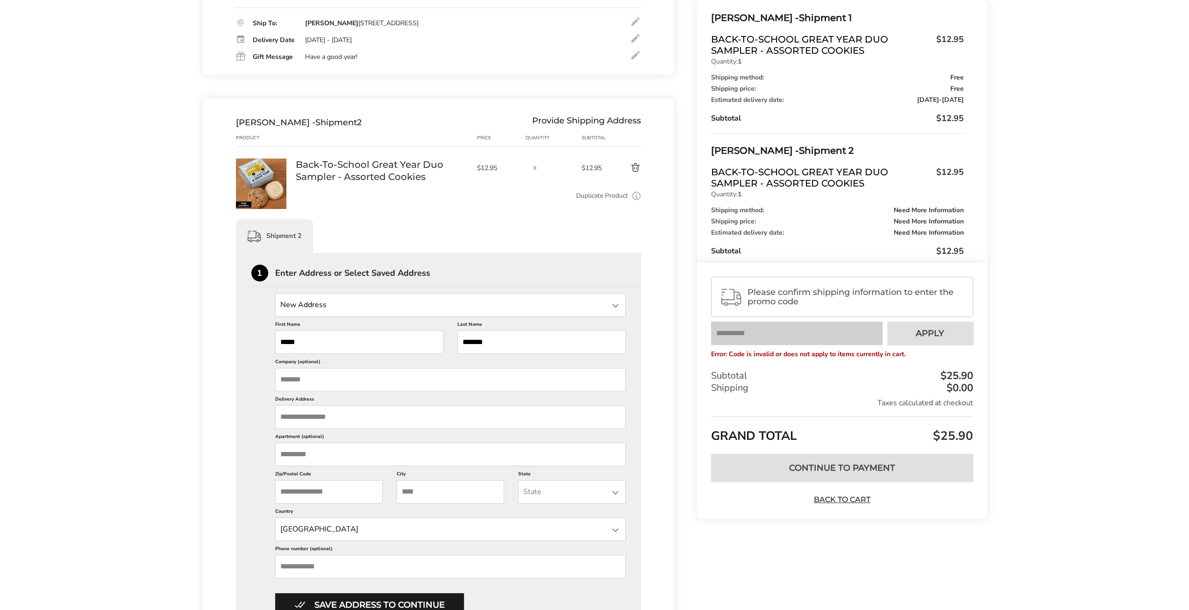
scroll to position [260, 0]
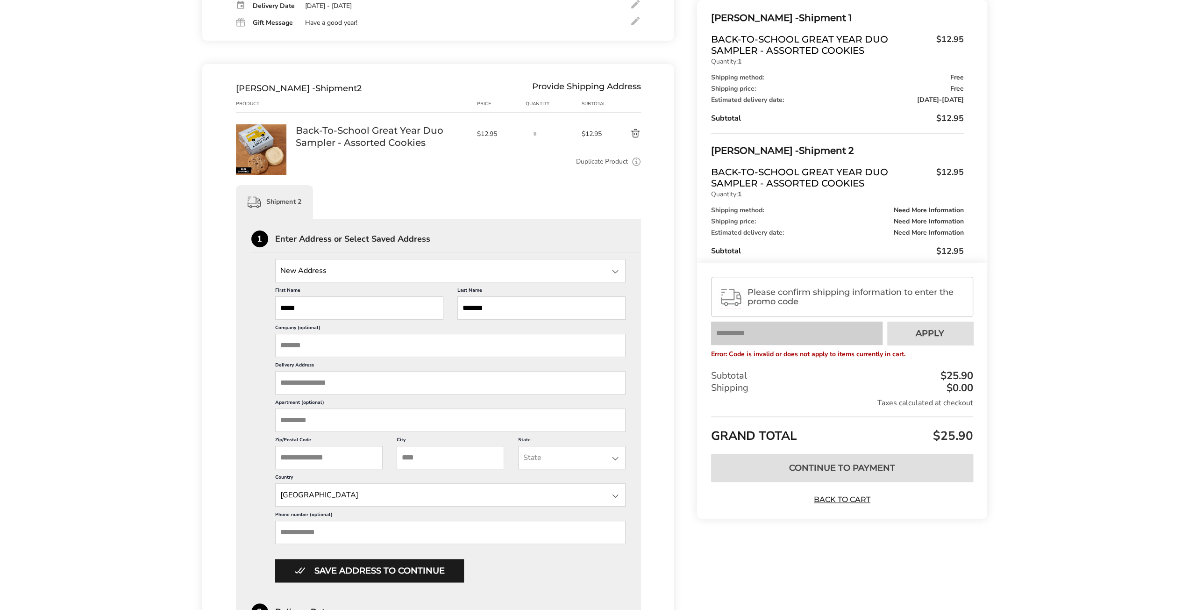
click at [312, 379] on input "Delivery Address" at bounding box center [450, 382] width 351 height 23
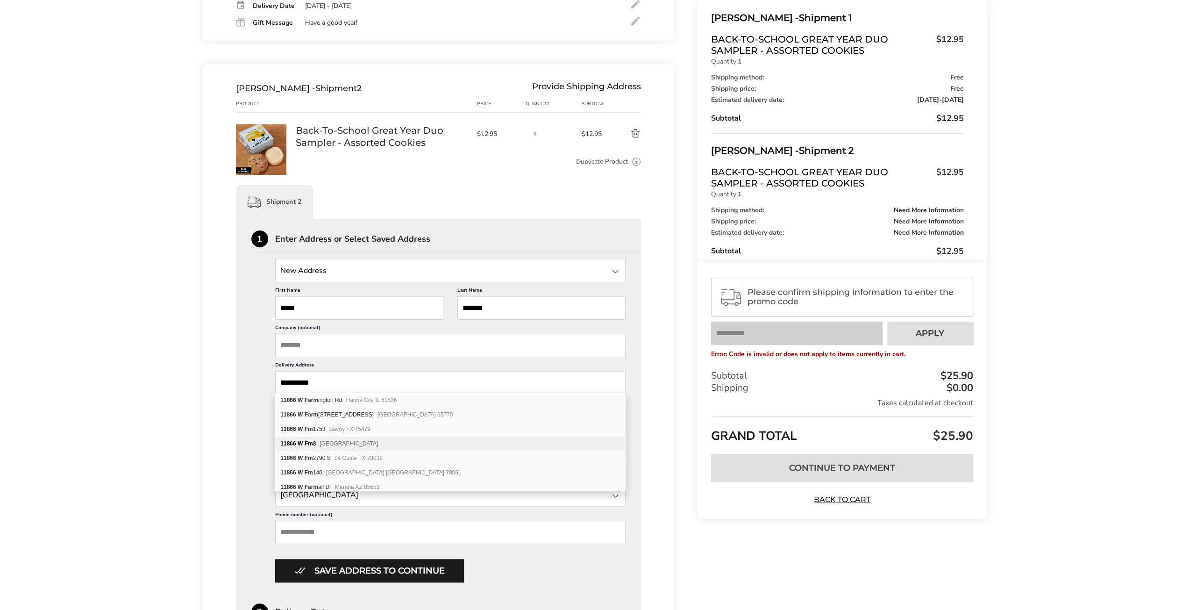
click at [341, 442] on span "[GEOGRAPHIC_DATA]" at bounding box center [349, 443] width 58 height 7
type input "**********"
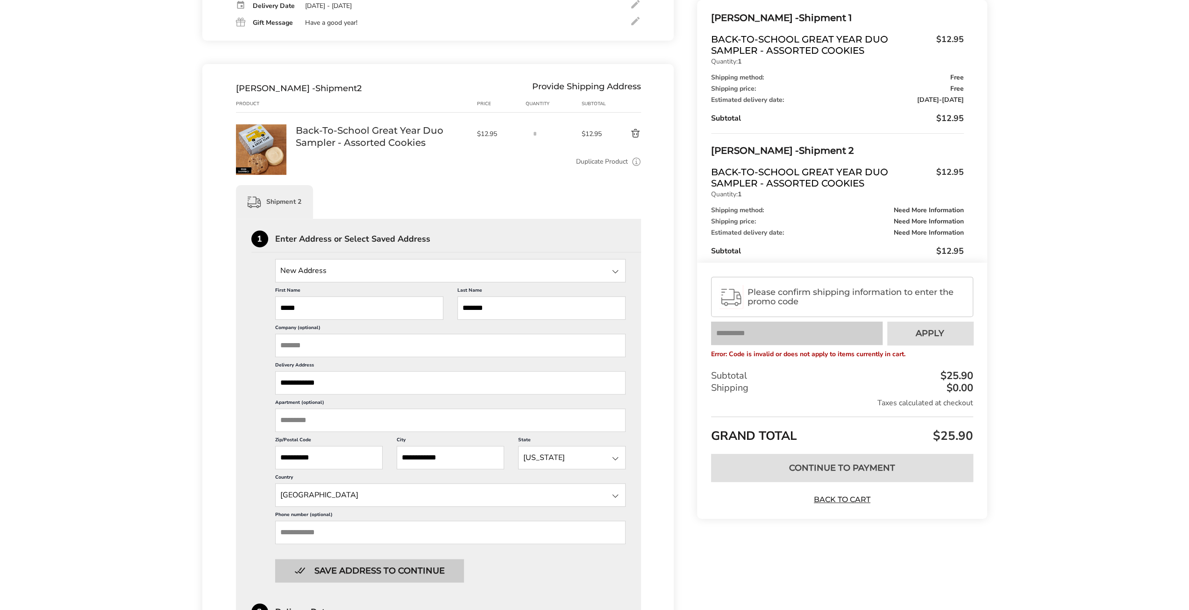
click at [351, 566] on button "Save address to continue" at bounding box center [369, 570] width 189 height 23
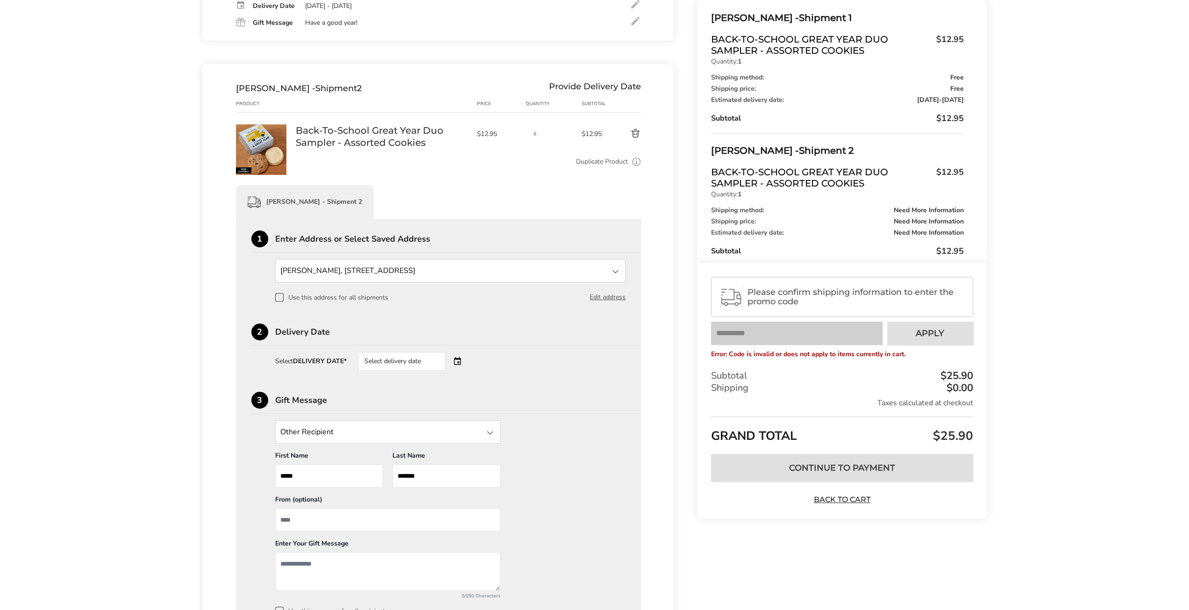
click at [399, 362] on div "Select delivery date" at bounding box center [401, 361] width 87 height 19
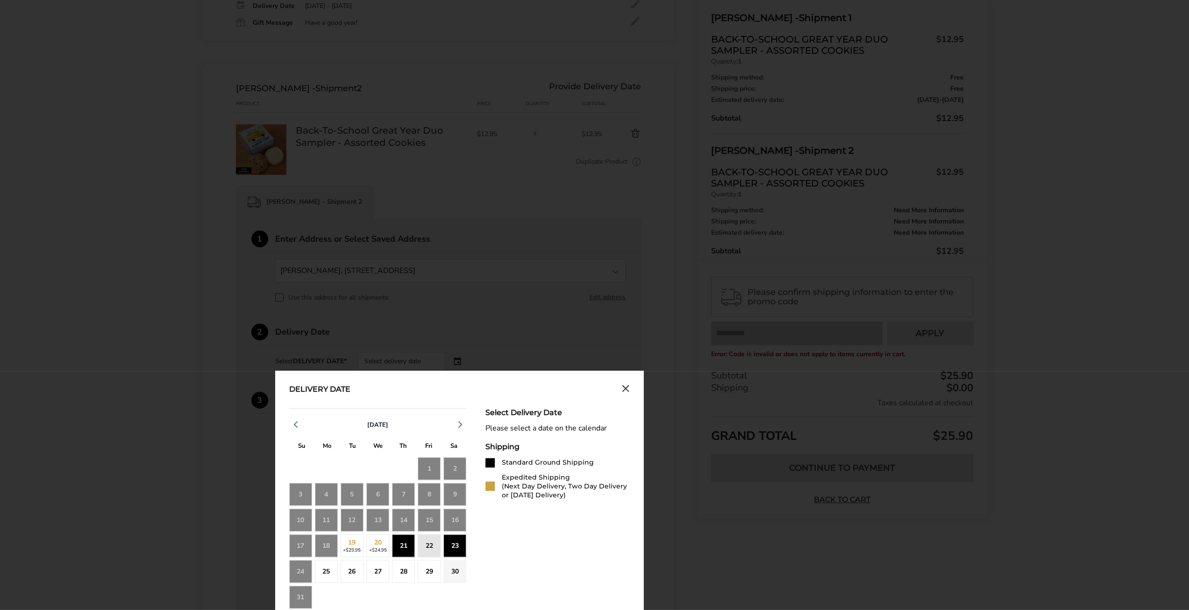
click at [406, 542] on div "21" at bounding box center [403, 545] width 23 height 23
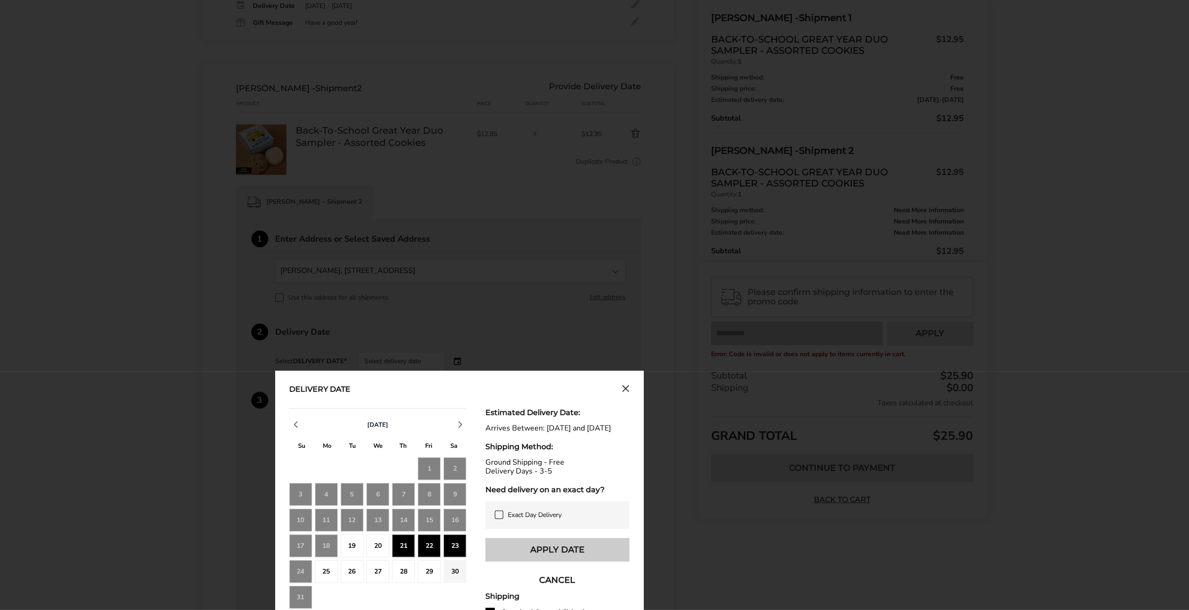
click at [585, 553] on button "Apply Date" at bounding box center [557, 549] width 144 height 23
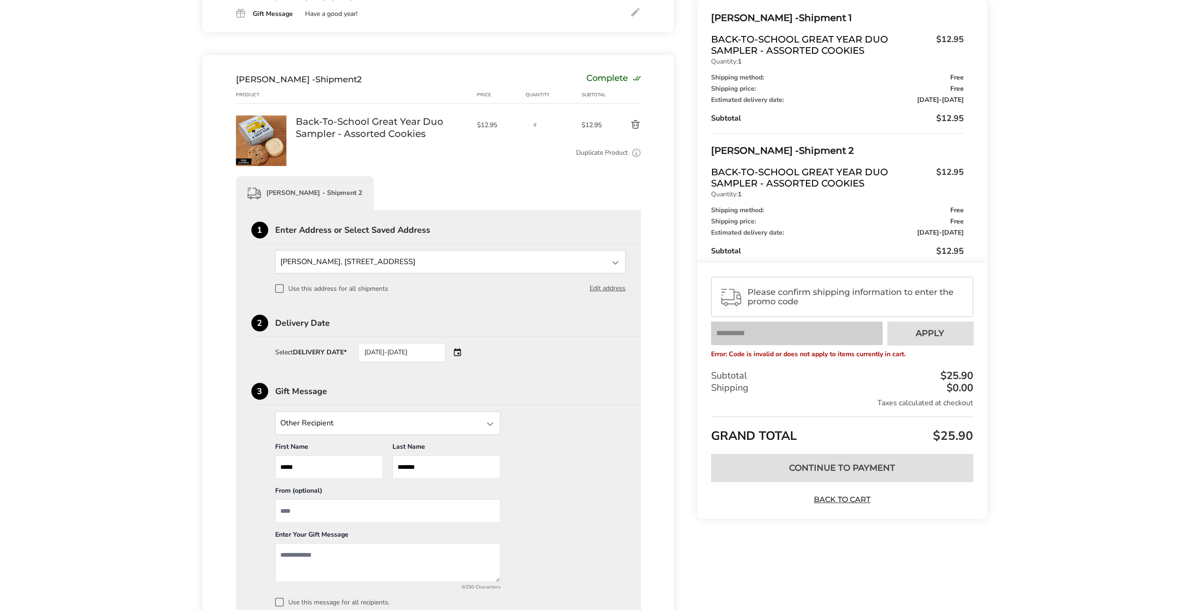
scroll to position [341, 0]
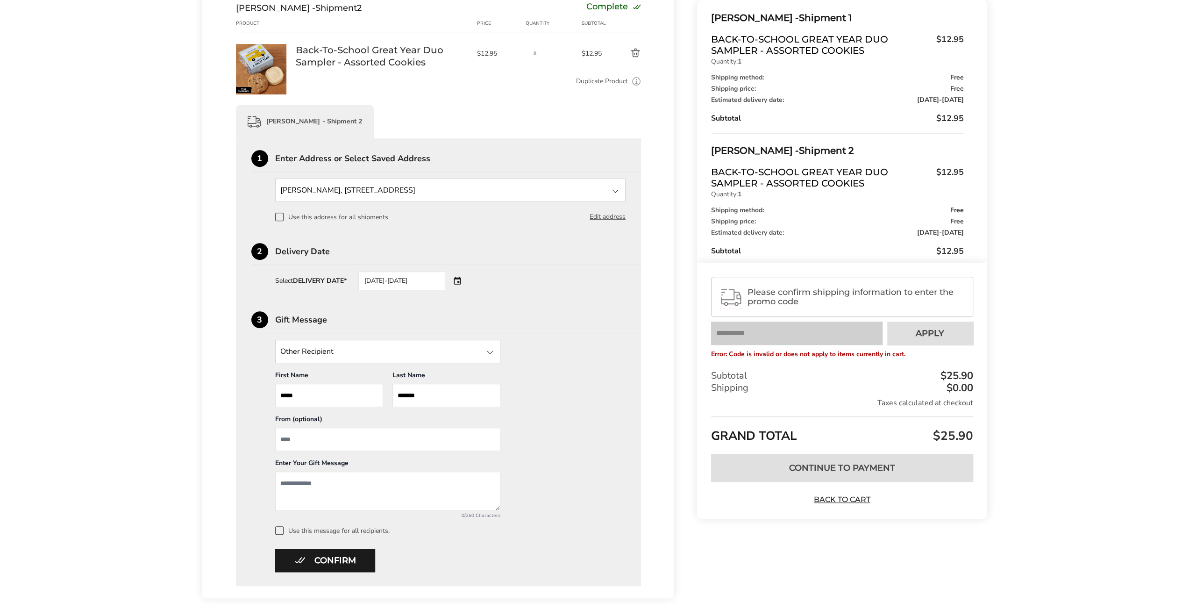
click at [304, 485] on textarea "Add a message" at bounding box center [387, 490] width 225 height 39
type textarea "**********"
click at [304, 435] on input "From" at bounding box center [387, 439] width 225 height 23
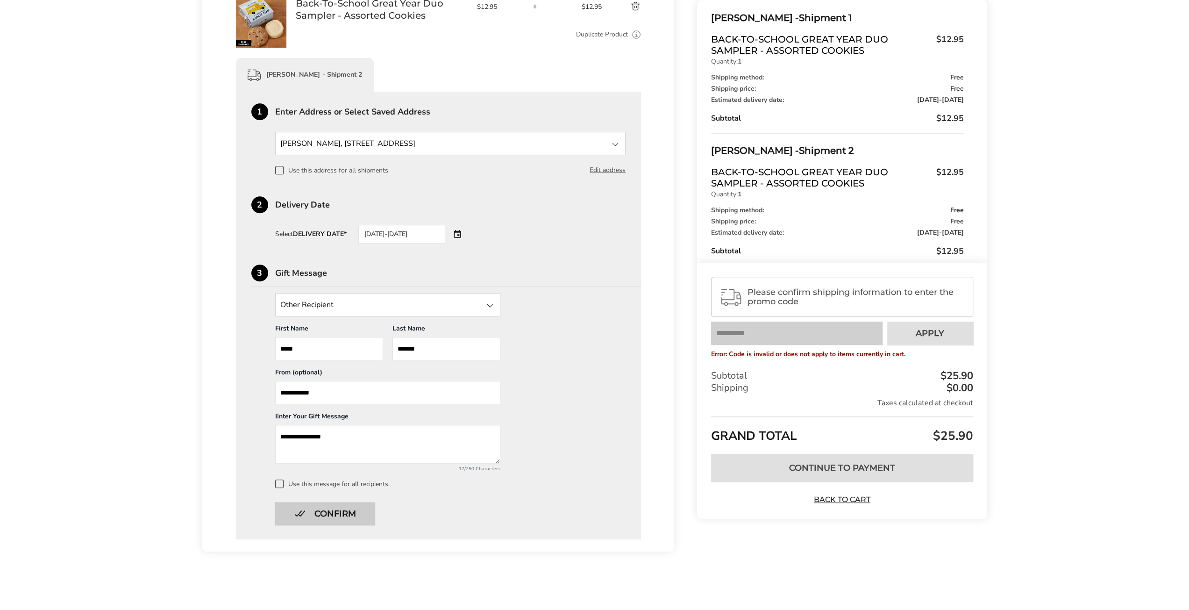
type input "**********"
click at [315, 506] on button "Confirm" at bounding box center [325, 513] width 100 height 23
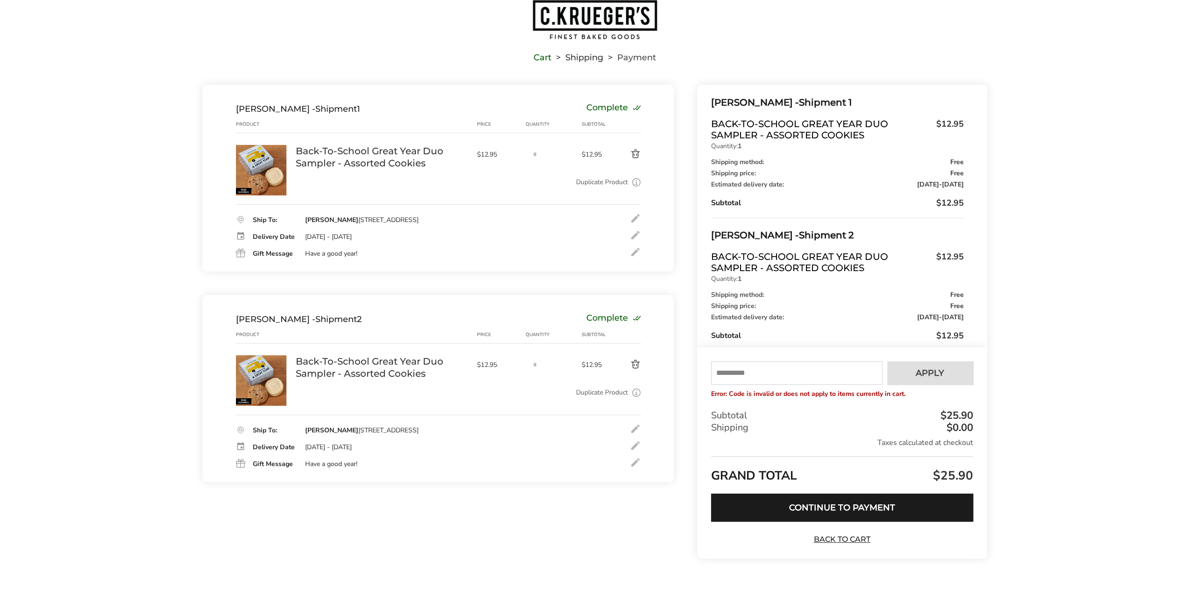
scroll to position [29, 0]
click at [793, 512] on button "Continue to Payment" at bounding box center [842, 508] width 262 height 28
